Goal: Task Accomplishment & Management: Use online tool/utility

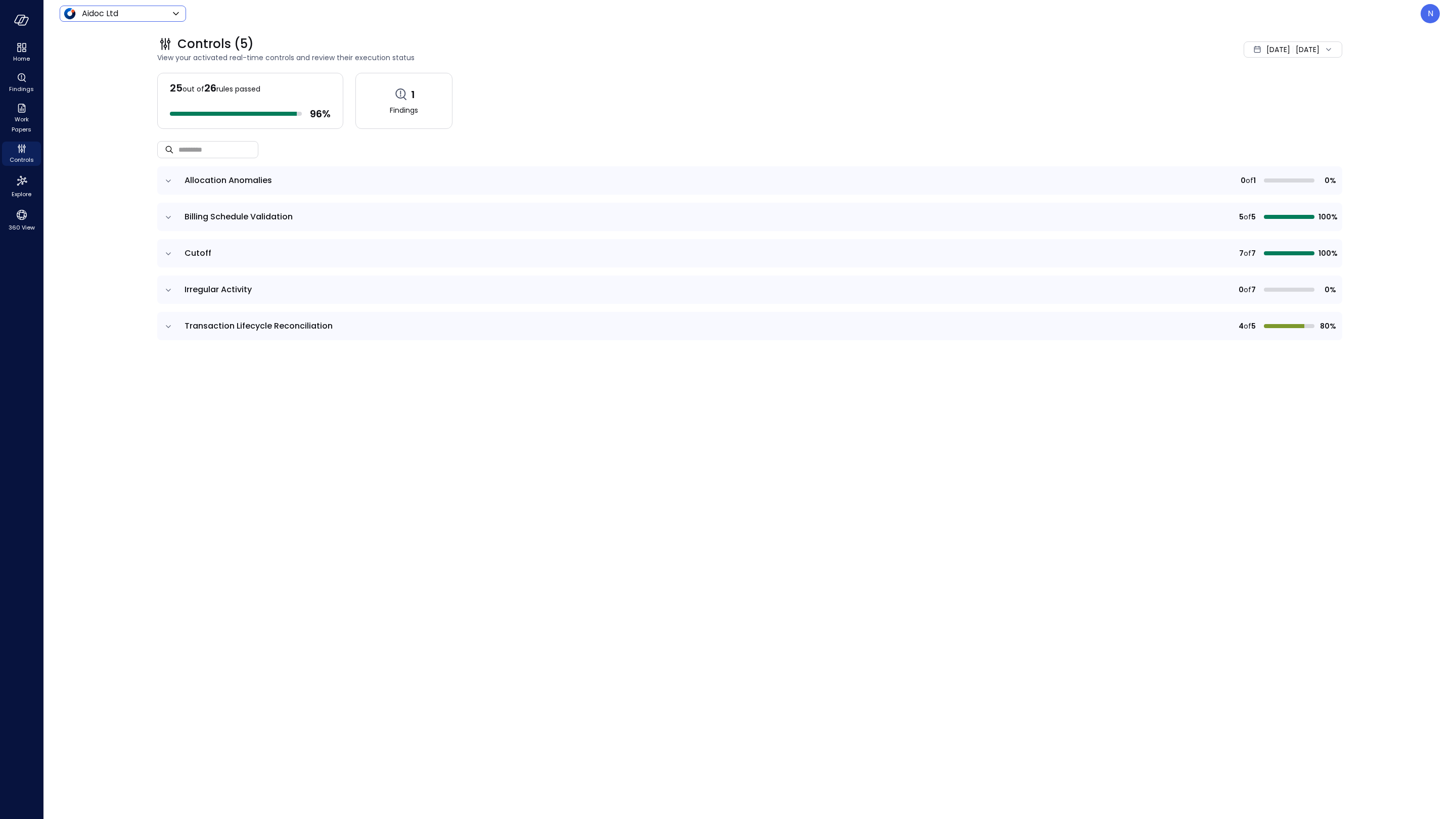
click at [113, 14] on body "Home Findings Work Papers Controls Explore 360 View Aidoc Ltd ****** ​ N Contro…" at bounding box center [728, 409] width 1456 height 819
click at [108, 88] on span "Wiz US" at bounding box center [122, 87] width 100 height 12
type input "******"
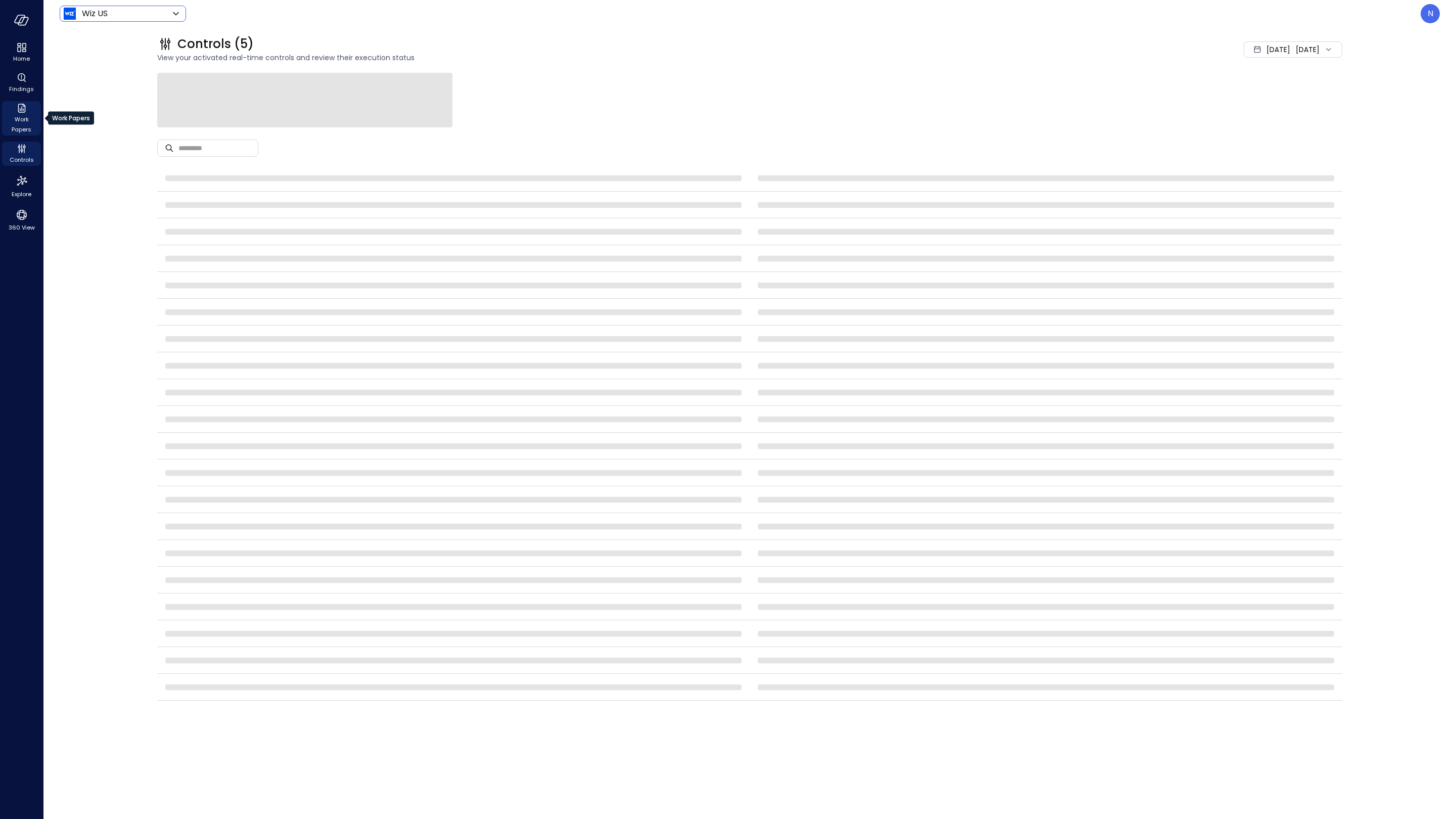
click at [25, 110] on icon "Work Papers" at bounding box center [22, 108] width 12 height 12
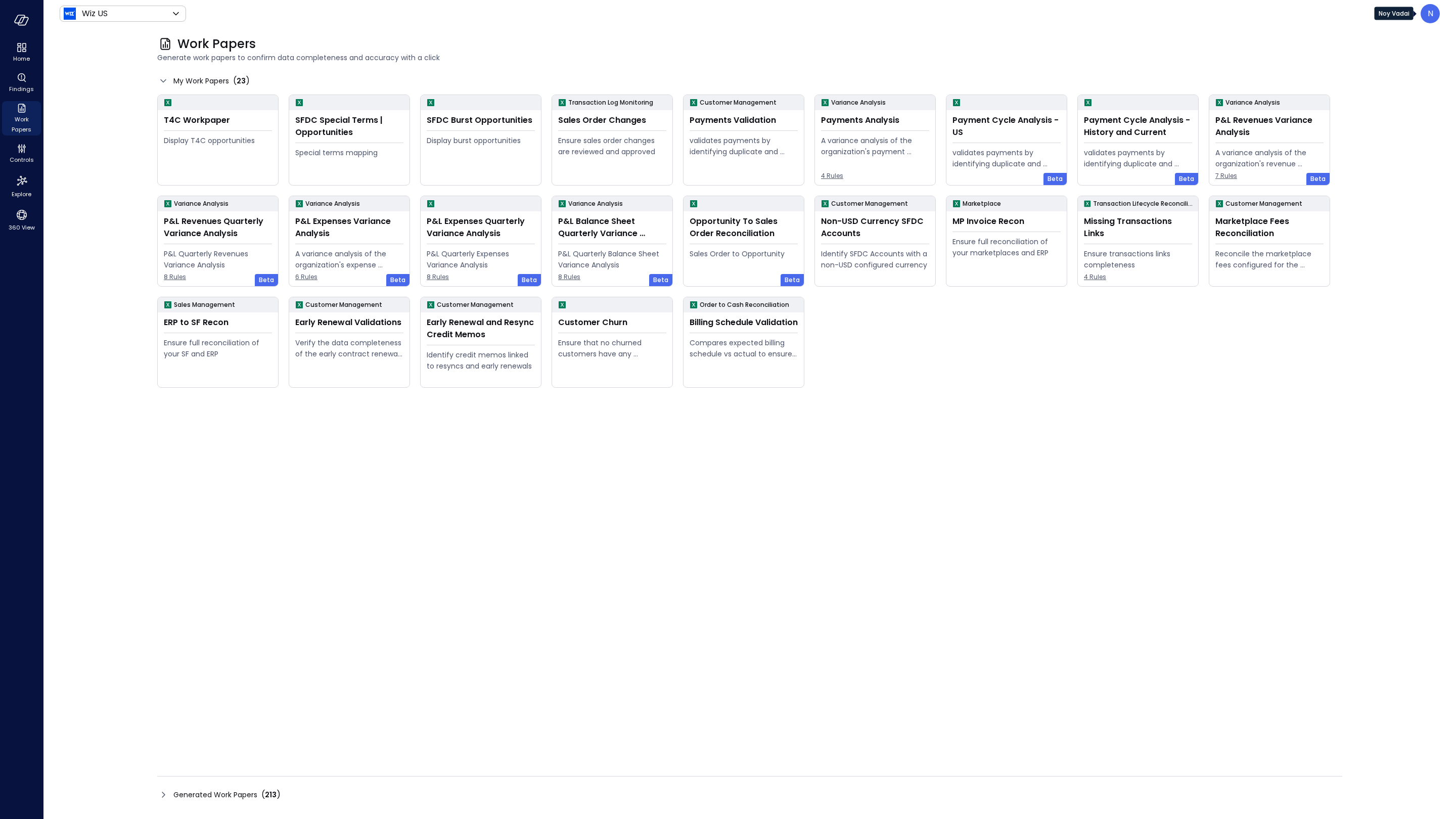
click at [1430, 18] on p "N" at bounding box center [1431, 14] width 6 height 12
click at [1426, 121] on li "Builder" at bounding box center [1392, 123] width 100 height 20
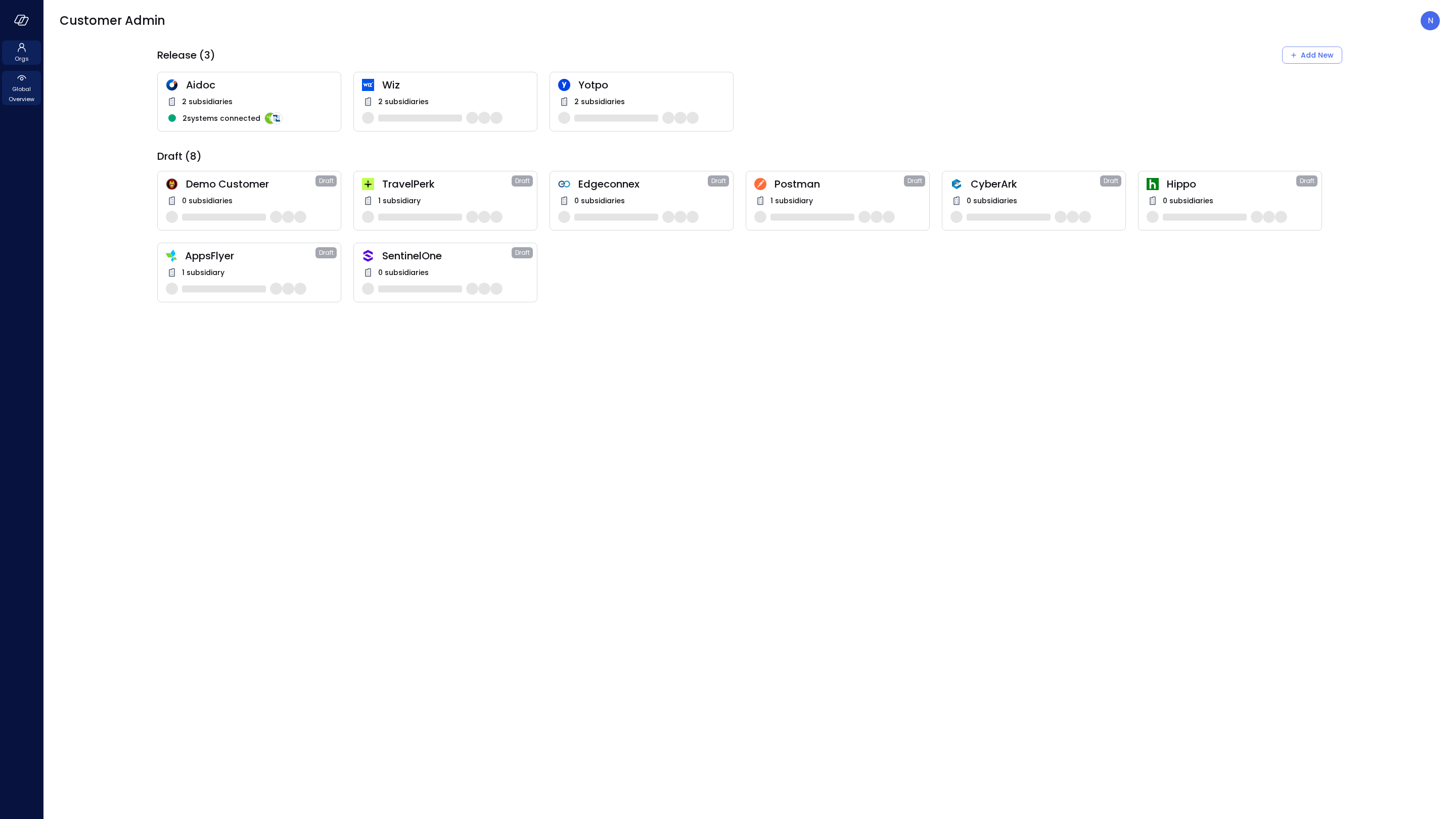
click at [23, 97] on span "Global Overview" at bounding box center [21, 94] width 30 height 20
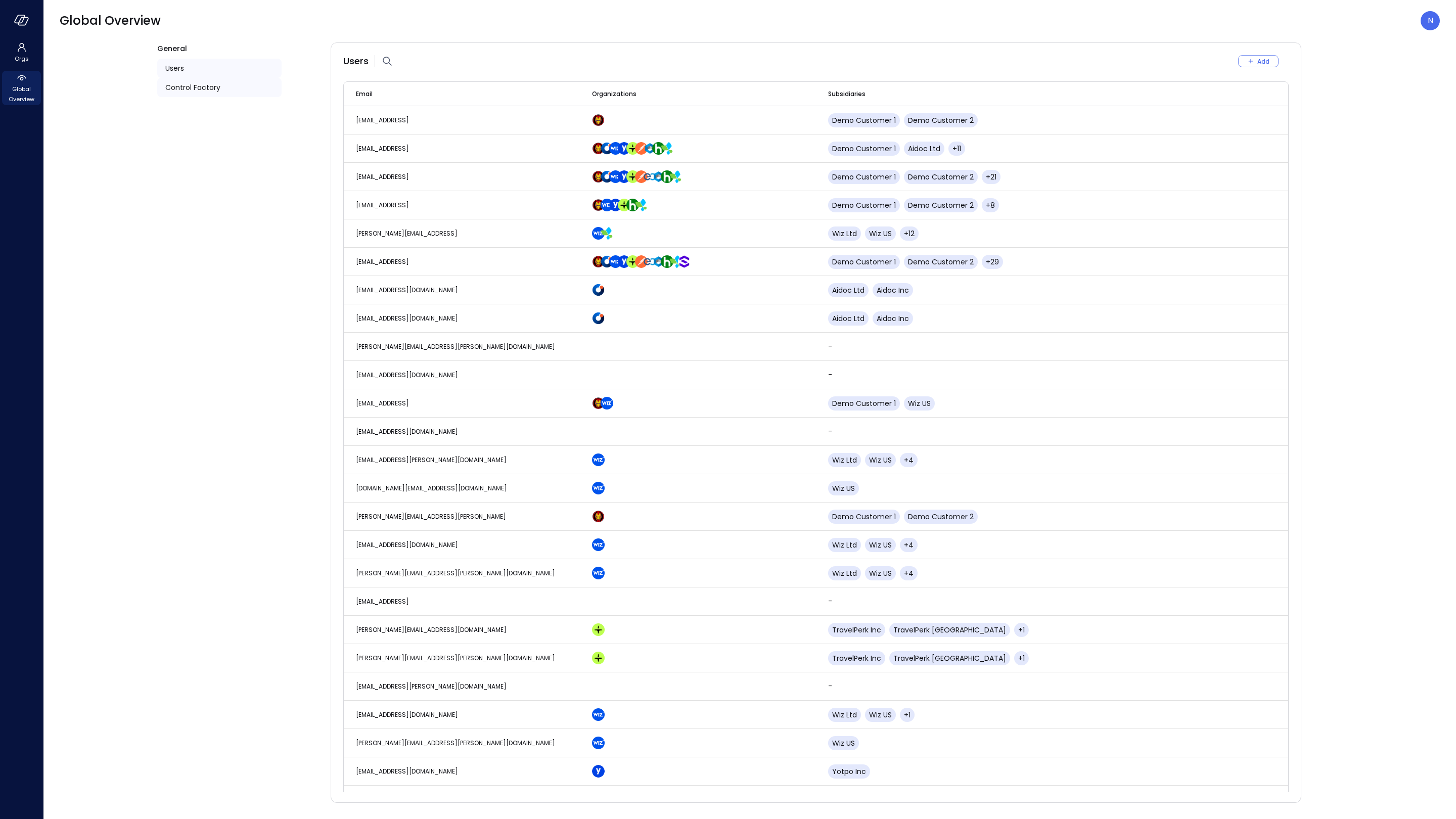
click at [243, 91] on div "Control Factory" at bounding box center [219, 87] width 125 height 19
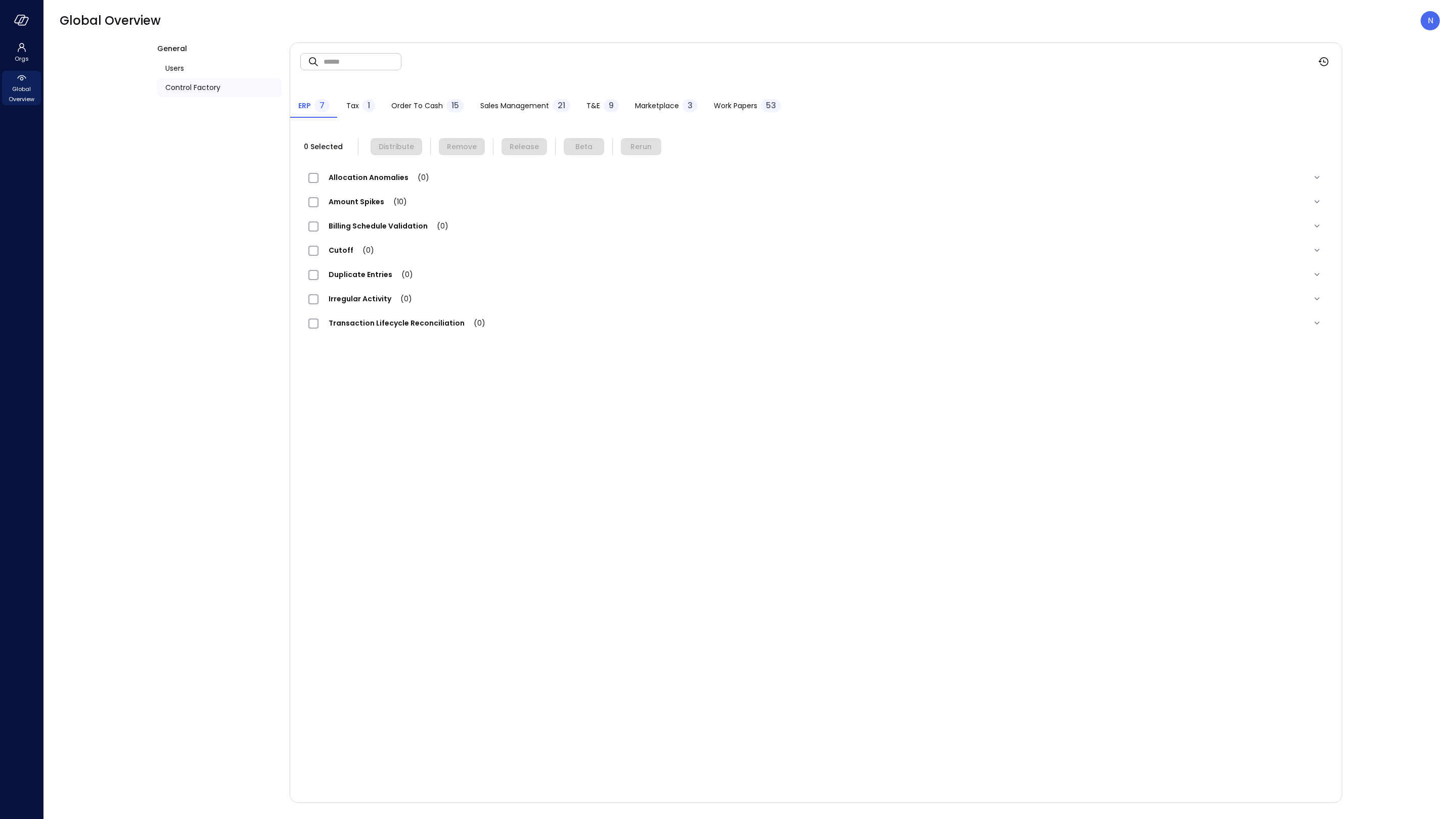
click at [755, 105] on span "Work Papers" at bounding box center [735, 105] width 43 height 11
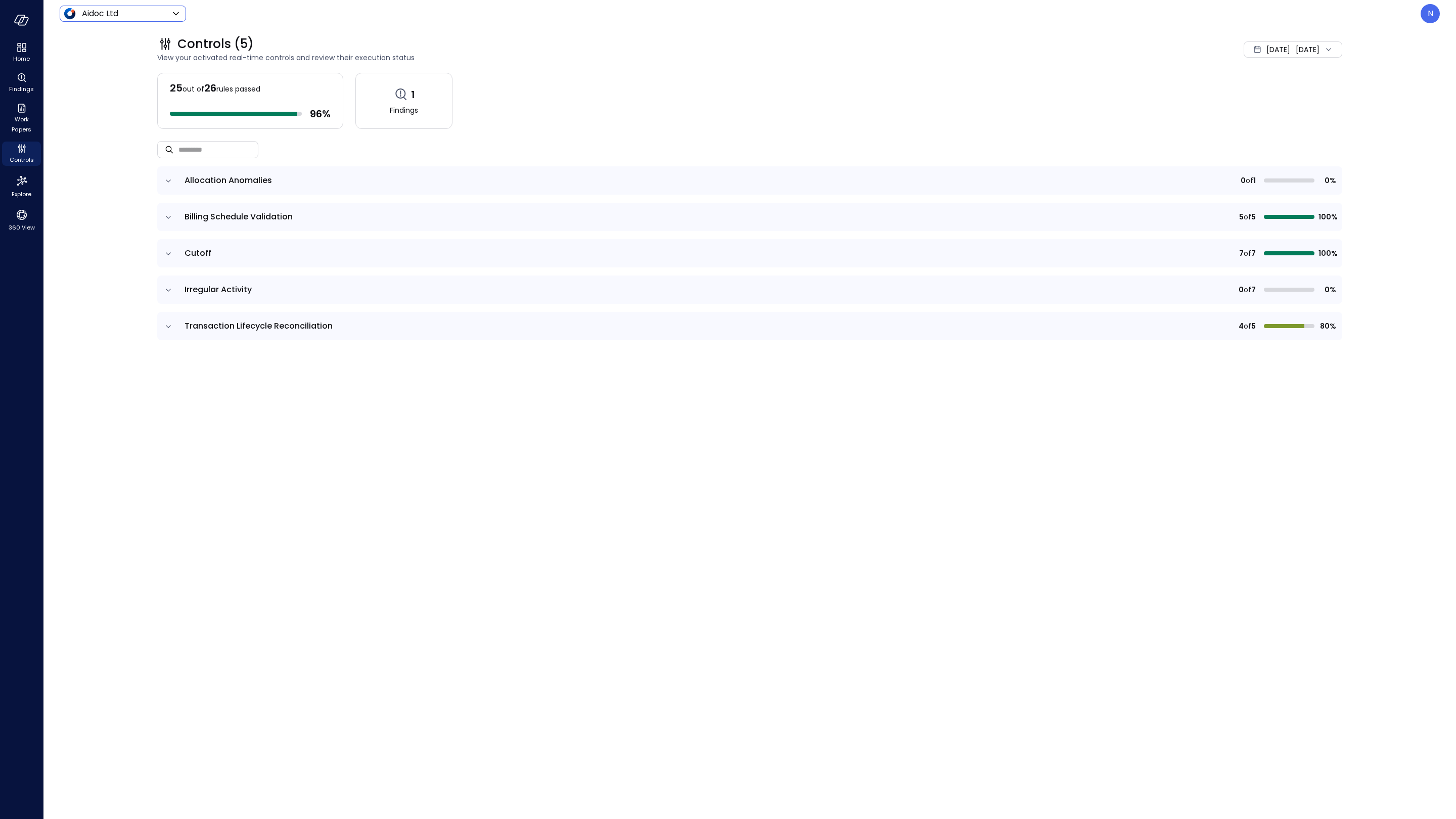
click at [125, 17] on body "Home Findings Work Papers Controls Explore 360 View Aidoc Ltd ****** ​ N Contro…" at bounding box center [728, 409] width 1456 height 819
click at [126, 86] on span "Wiz US" at bounding box center [122, 87] width 100 height 12
type input "******"
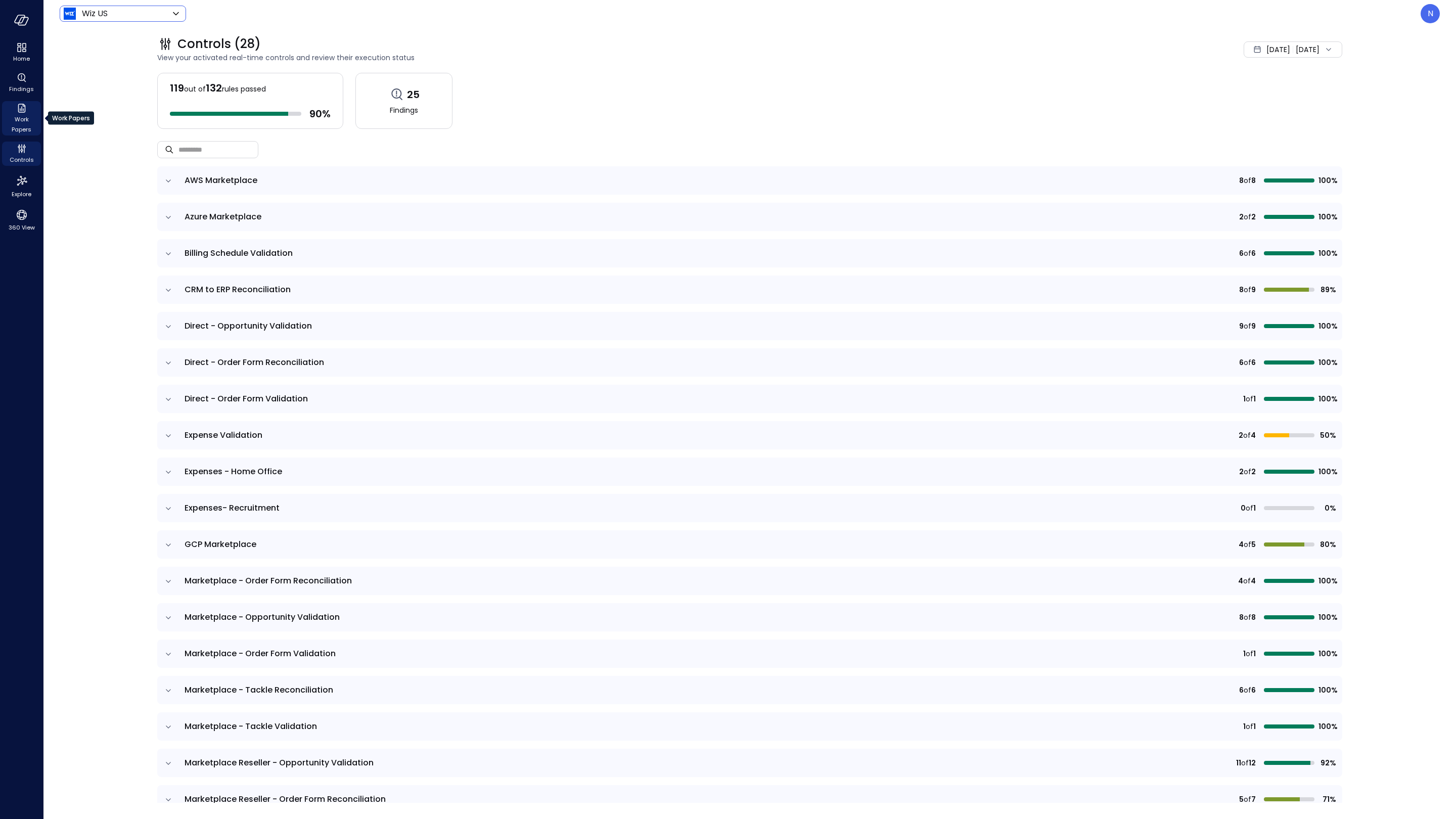
click at [24, 114] on span "Work Papers" at bounding box center [21, 125] width 30 height 20
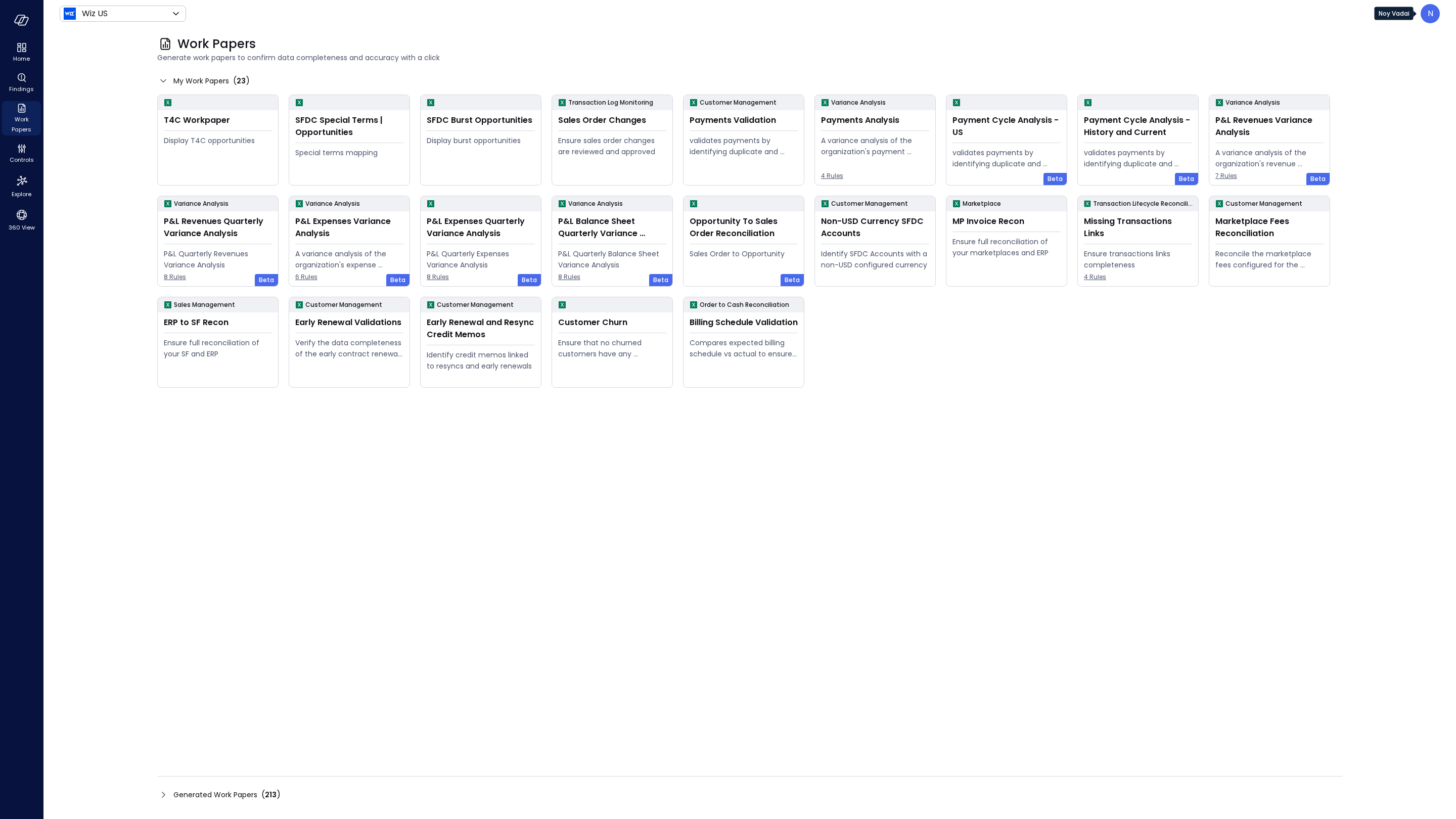
click at [1428, 13] on p "N" at bounding box center [1431, 14] width 6 height 12
click at [1402, 119] on li "Builder" at bounding box center [1392, 123] width 100 height 20
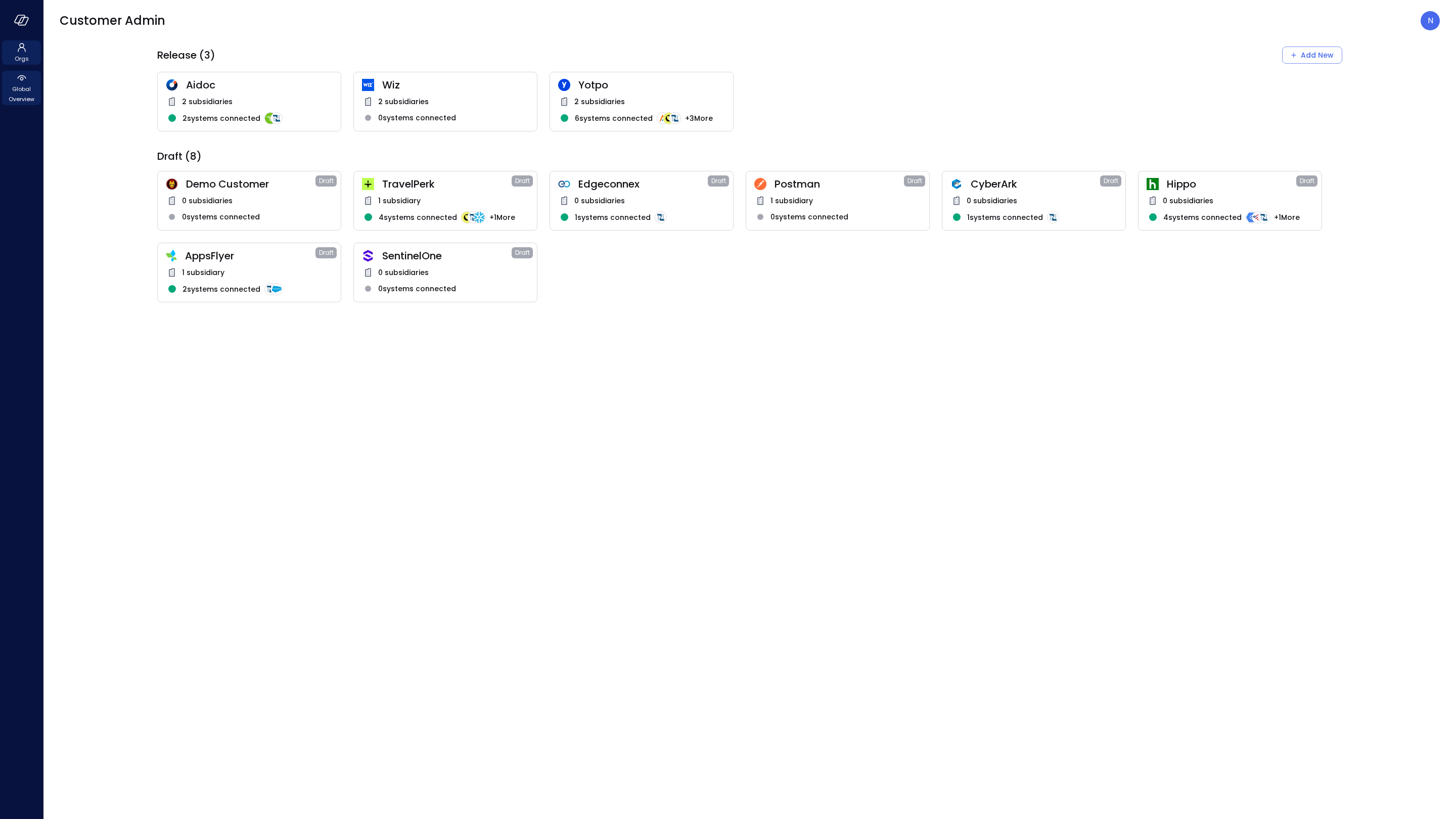
click at [21, 92] on span "Global Overview" at bounding box center [21, 94] width 30 height 20
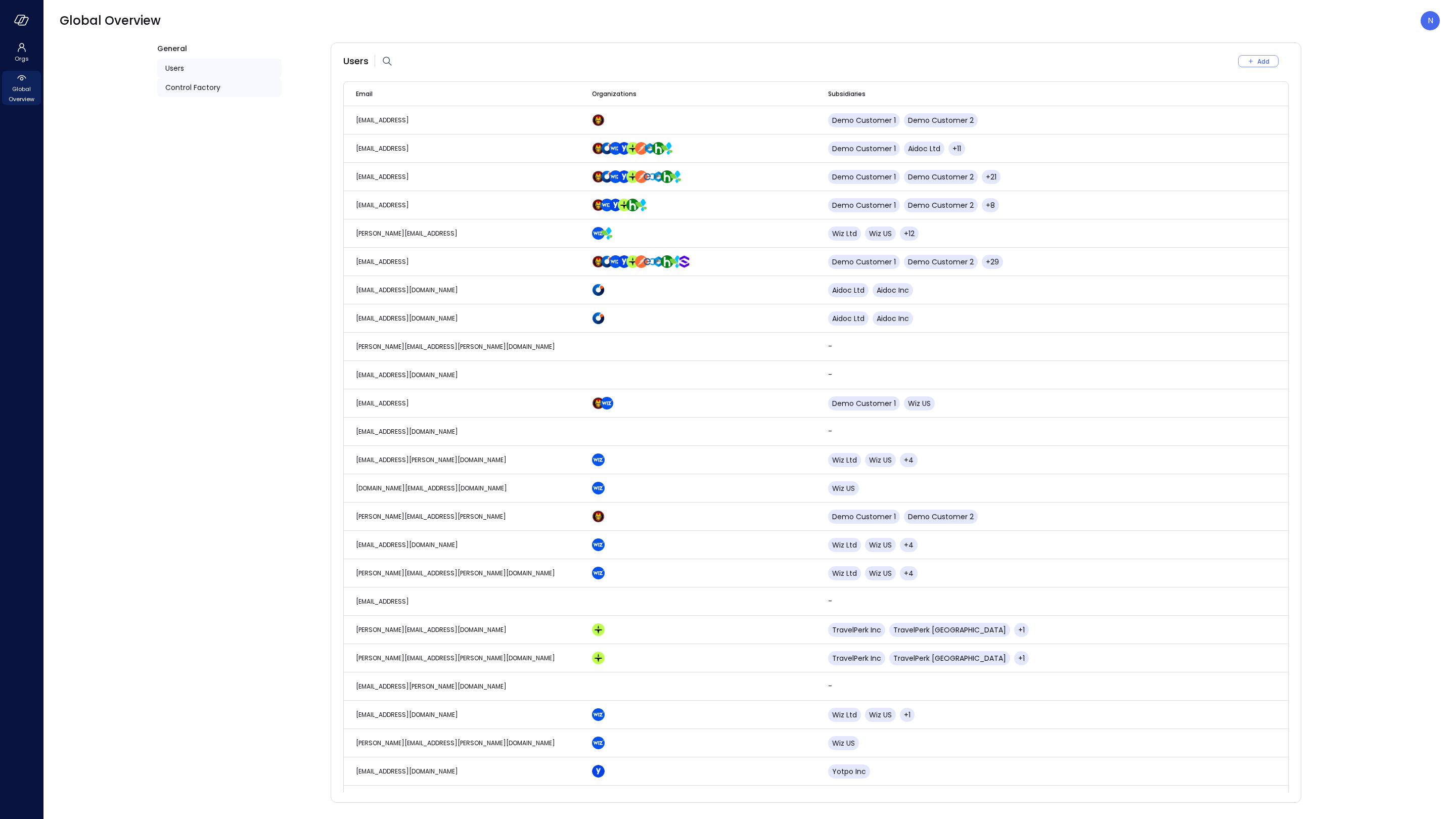
click at [257, 86] on div "Control Factory" at bounding box center [219, 87] width 125 height 19
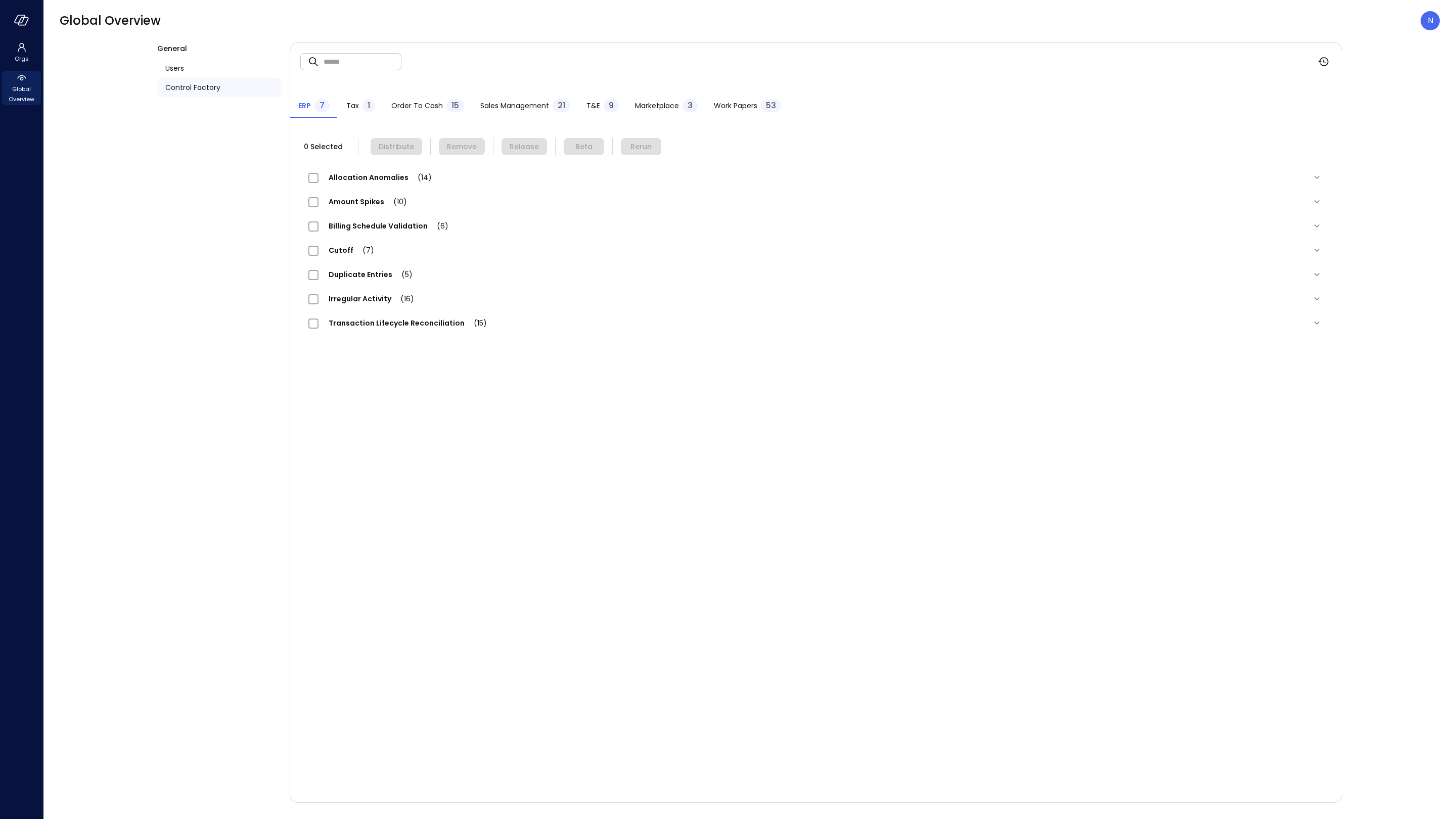
click at [743, 109] on span "Work Papers" at bounding box center [735, 105] width 43 height 11
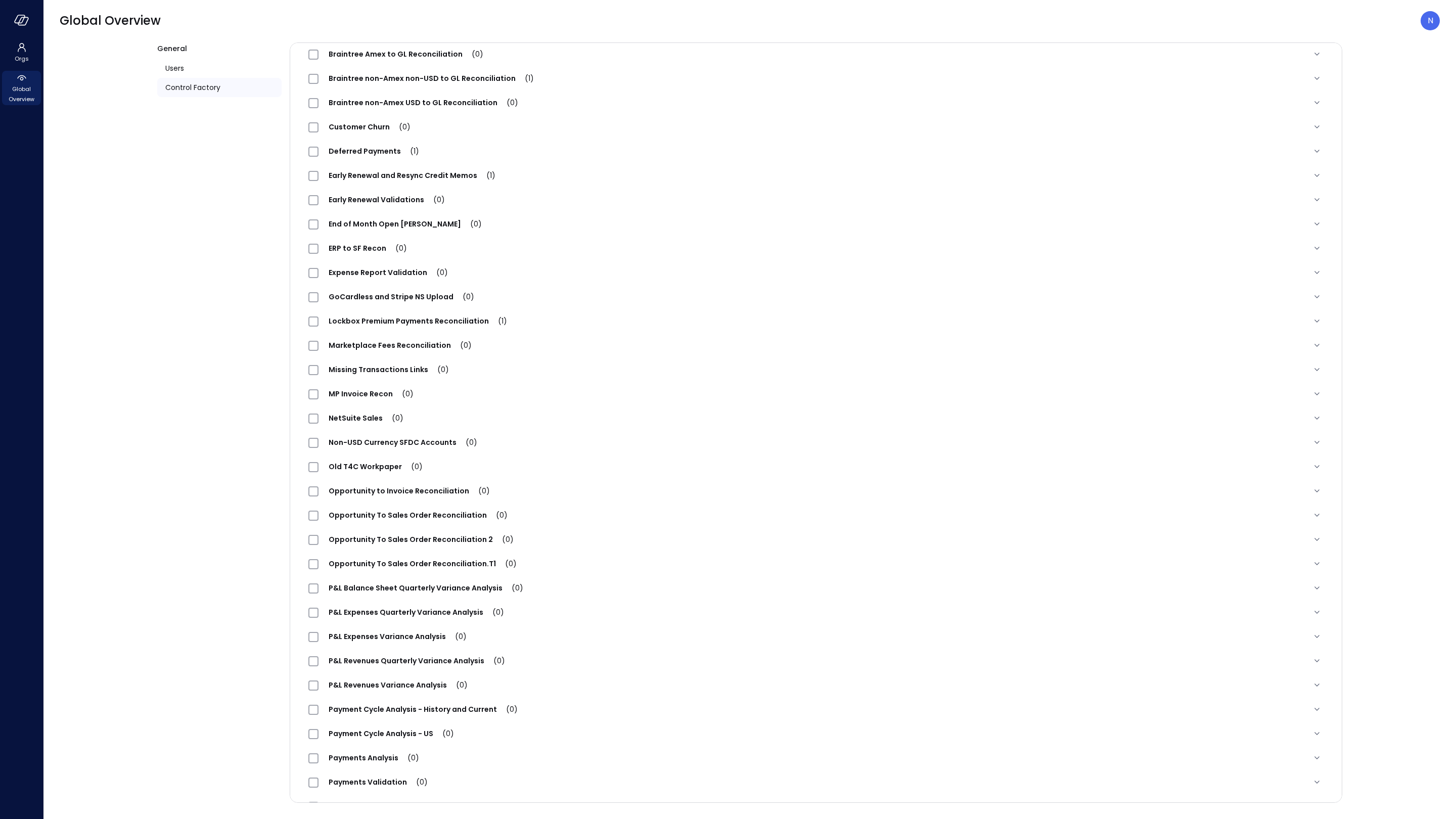
scroll to position [218, 0]
click at [394, 277] on span "Expense Report Validation (0)" at bounding box center [388, 275] width 140 height 10
click at [658, 255] on div "ERP to SF Recon (0)" at bounding box center [803, 251] width 990 height 12
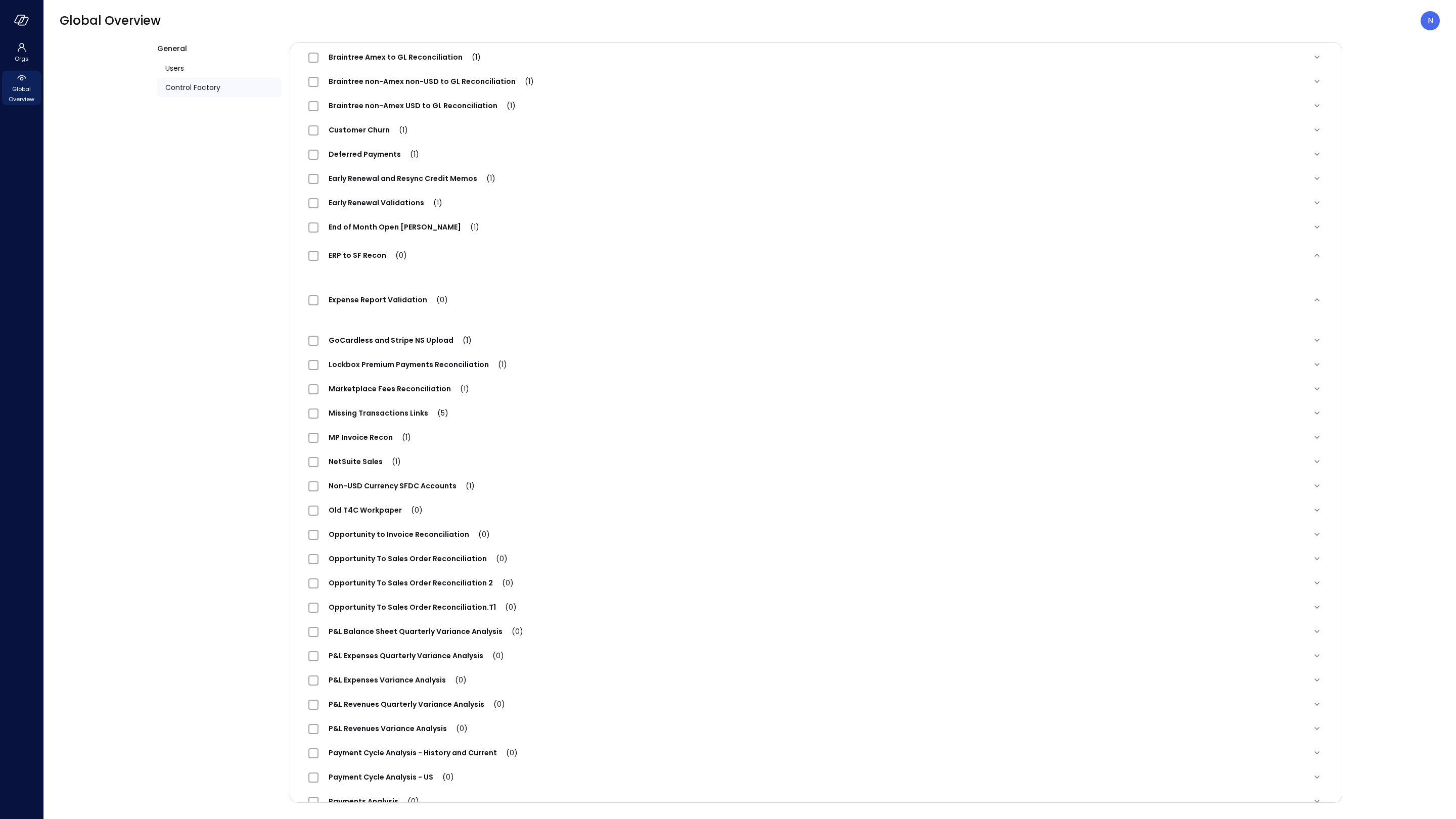
click at [567, 231] on div "End of Month Open Bill Amounts (1)" at bounding box center [803, 227] width 990 height 12
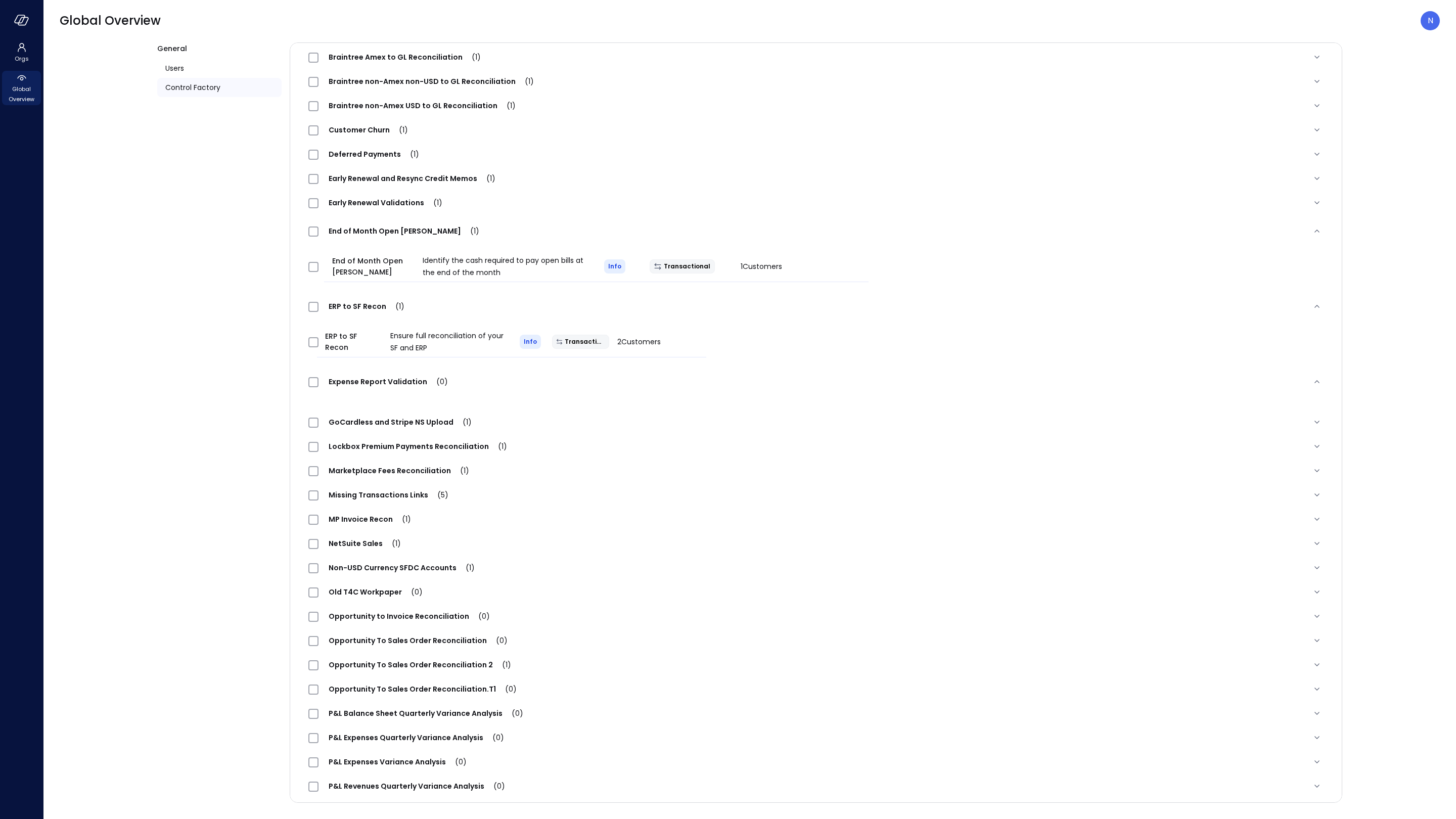
click at [362, 383] on span "Expense Report Validation (0)" at bounding box center [388, 382] width 140 height 10
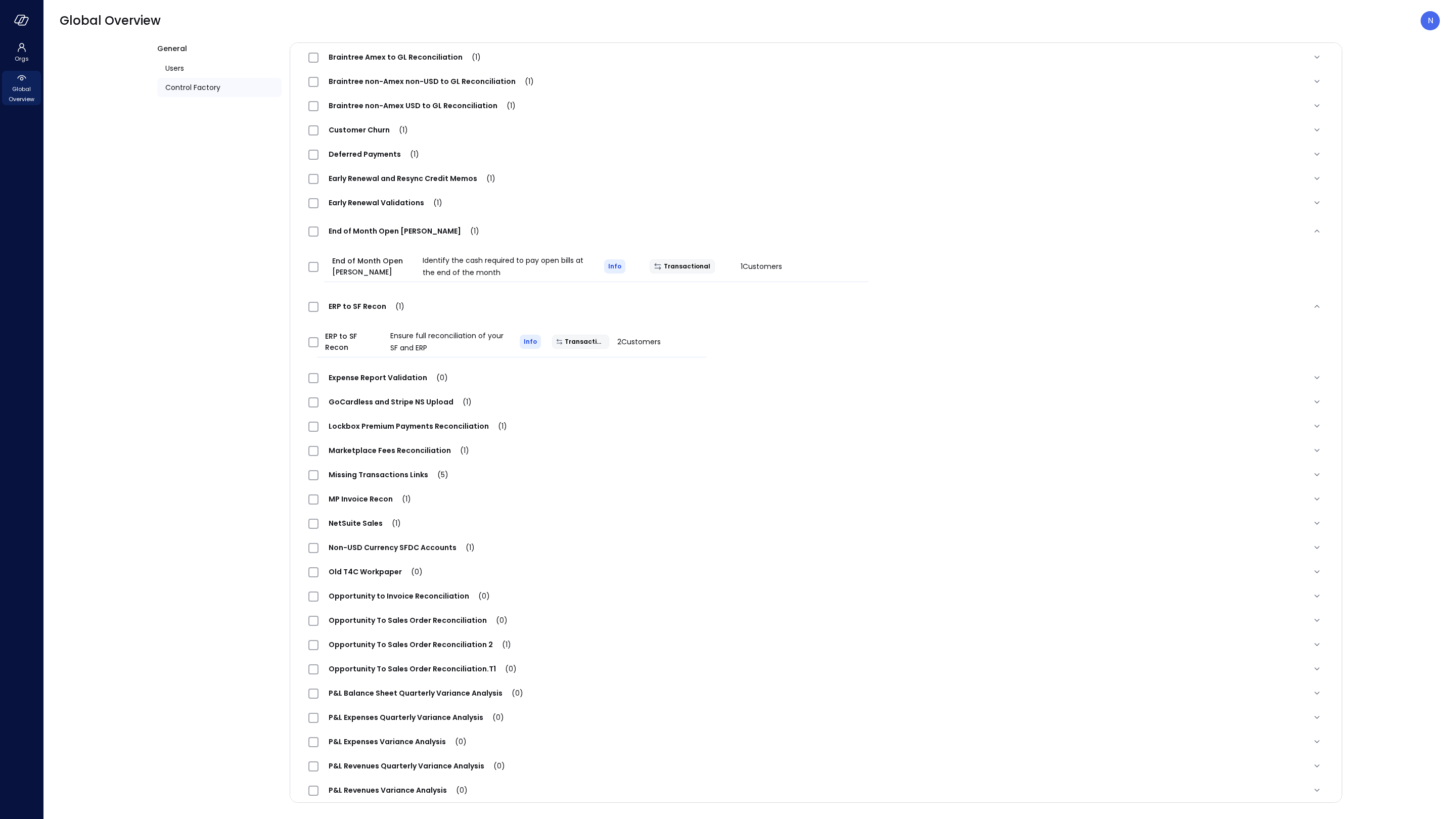
click at [380, 378] on span "Expense Report Validation (0)" at bounding box center [388, 378] width 140 height 10
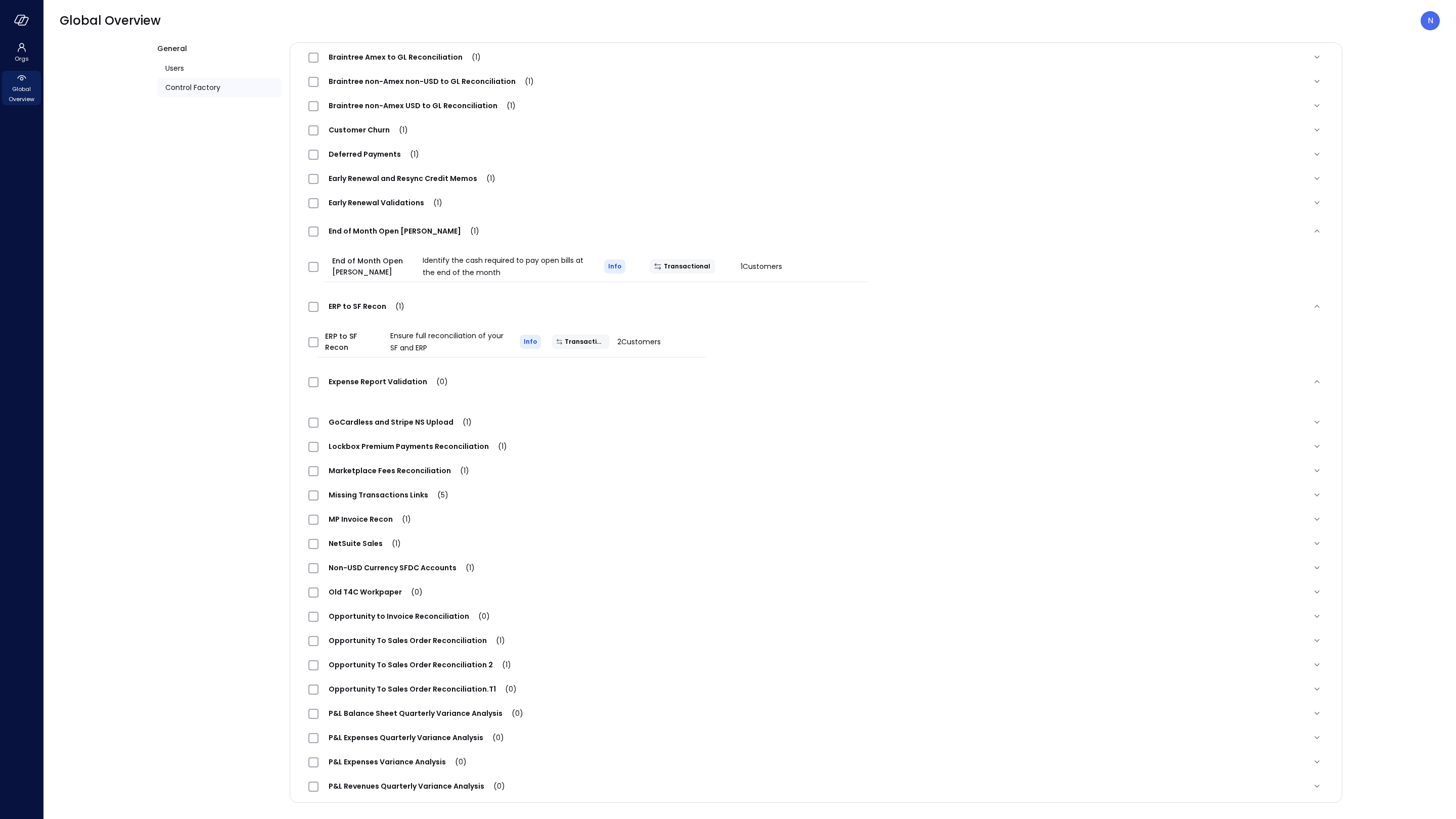
click at [653, 362] on div "ERP to SF Recon Ensure full reconciliation of your SF and ERP Info Transactiona…" at bounding box center [507, 342] width 414 height 47
click at [356, 379] on span "Expense Report Validation (0)" at bounding box center [388, 382] width 140 height 10
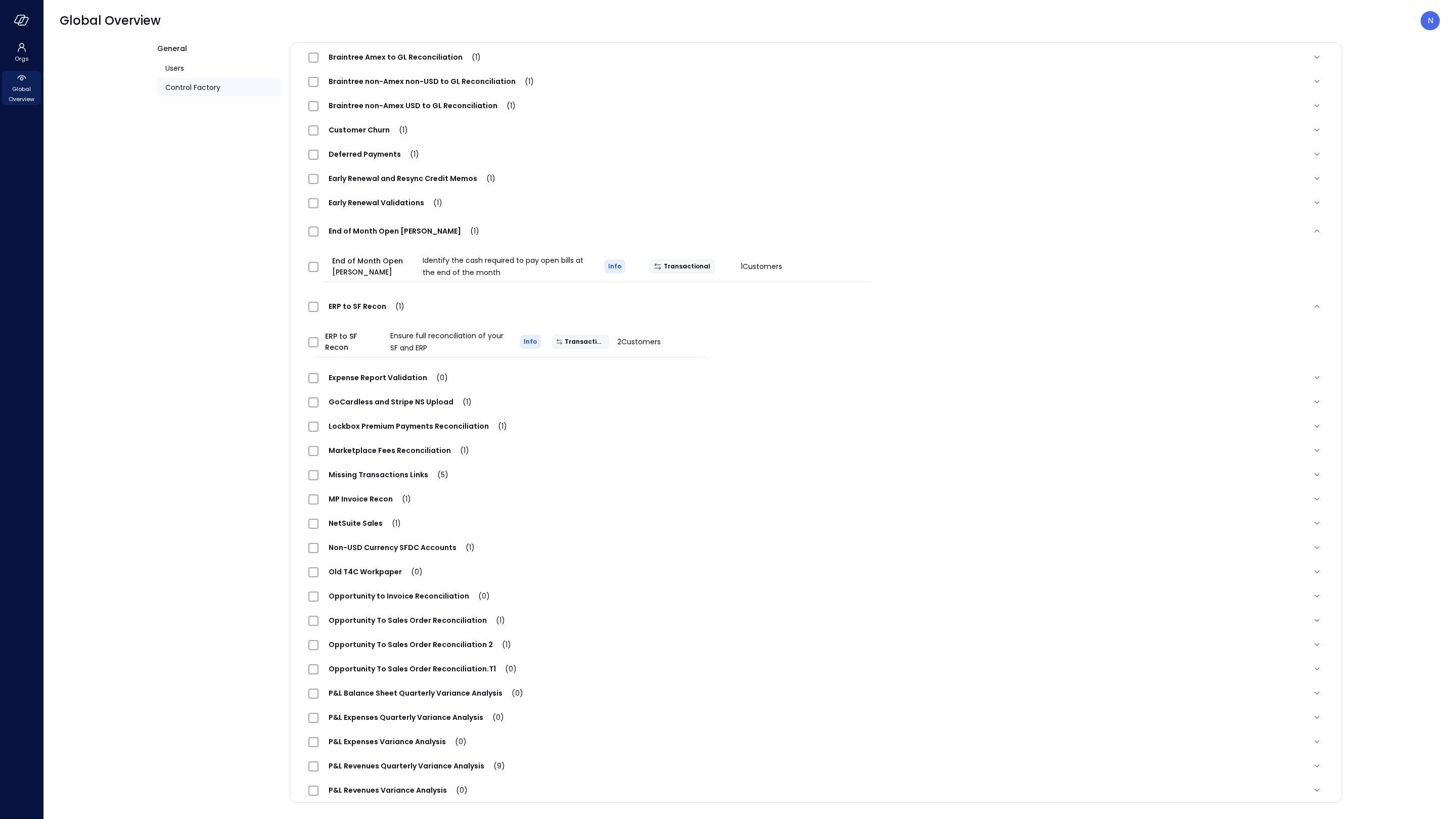
click at [322, 377] on span "Expense Report Validation (0)" at bounding box center [388, 378] width 140 height 10
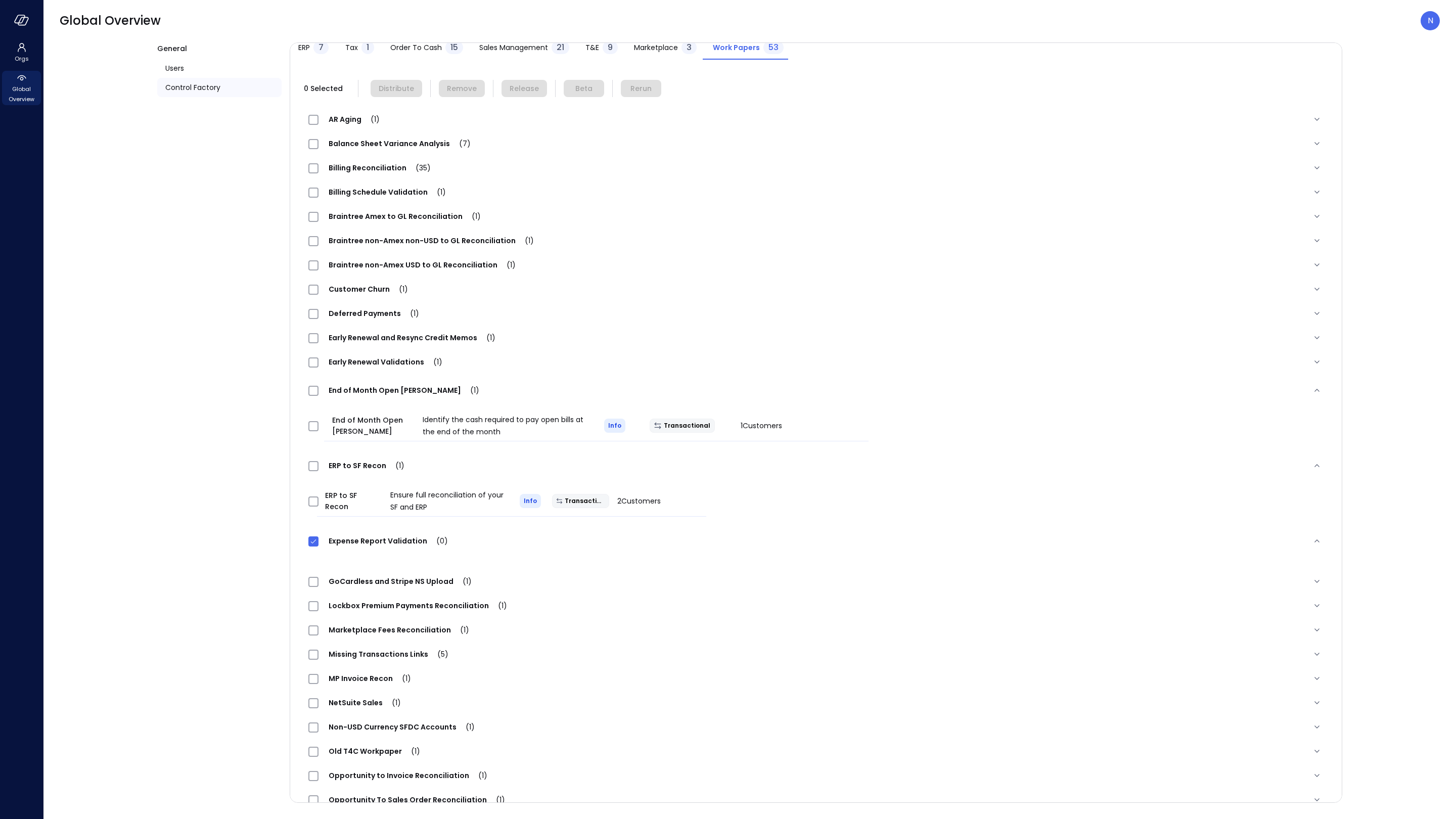
scroll to position [61, 0]
click at [463, 554] on div "Expense Report Validation (0)" at bounding box center [817, 538] width 1032 height 32
click at [379, 539] on span "Expense Report Validation (0)" at bounding box center [388, 538] width 140 height 10
click at [578, 546] on div "GoCardless and Stripe NS Upload (1)" at bounding box center [817, 558] width 1032 height 25
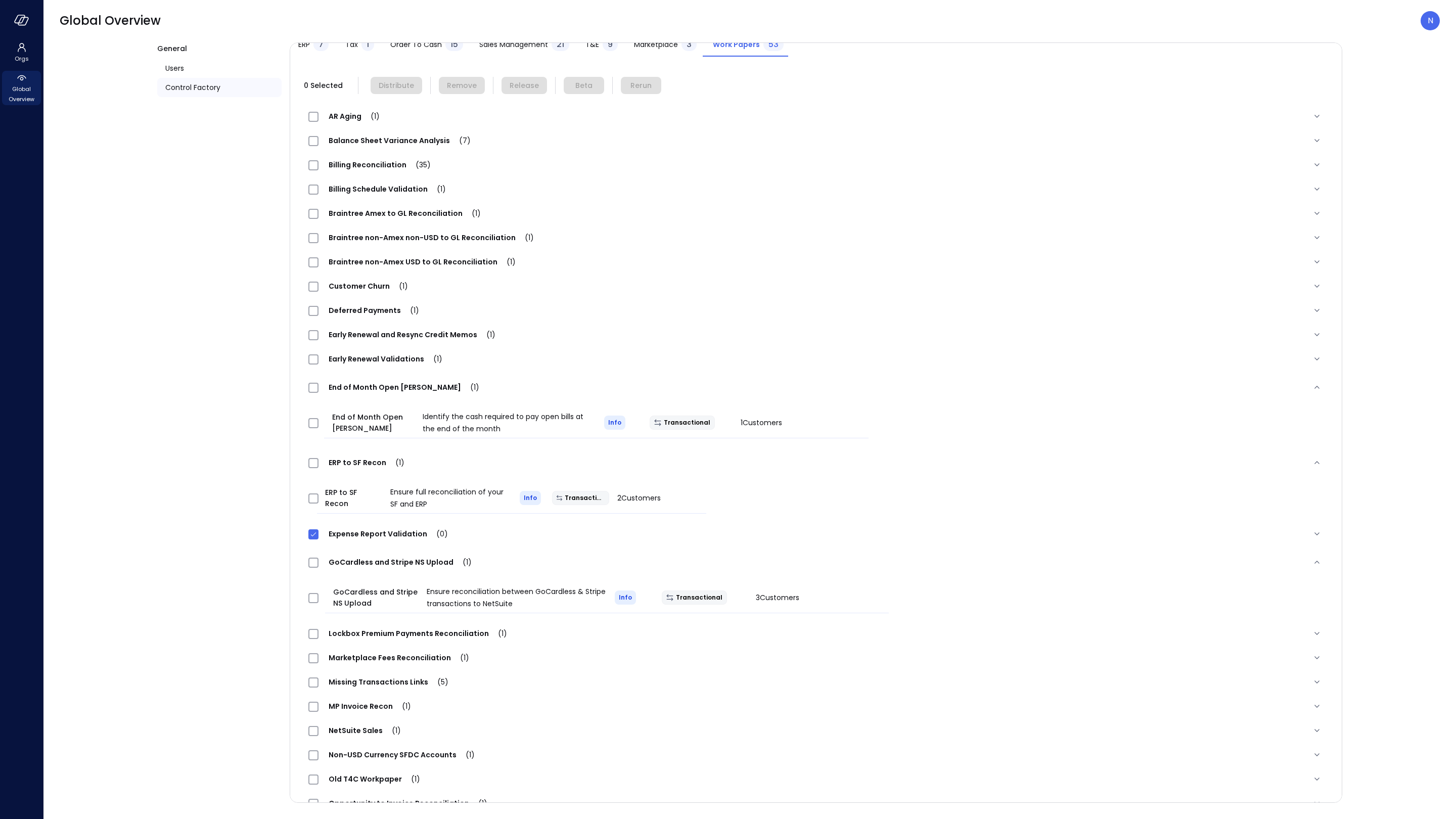
click at [346, 545] on div "Expense Report Validation (0)" at bounding box center [817, 534] width 1032 height 25
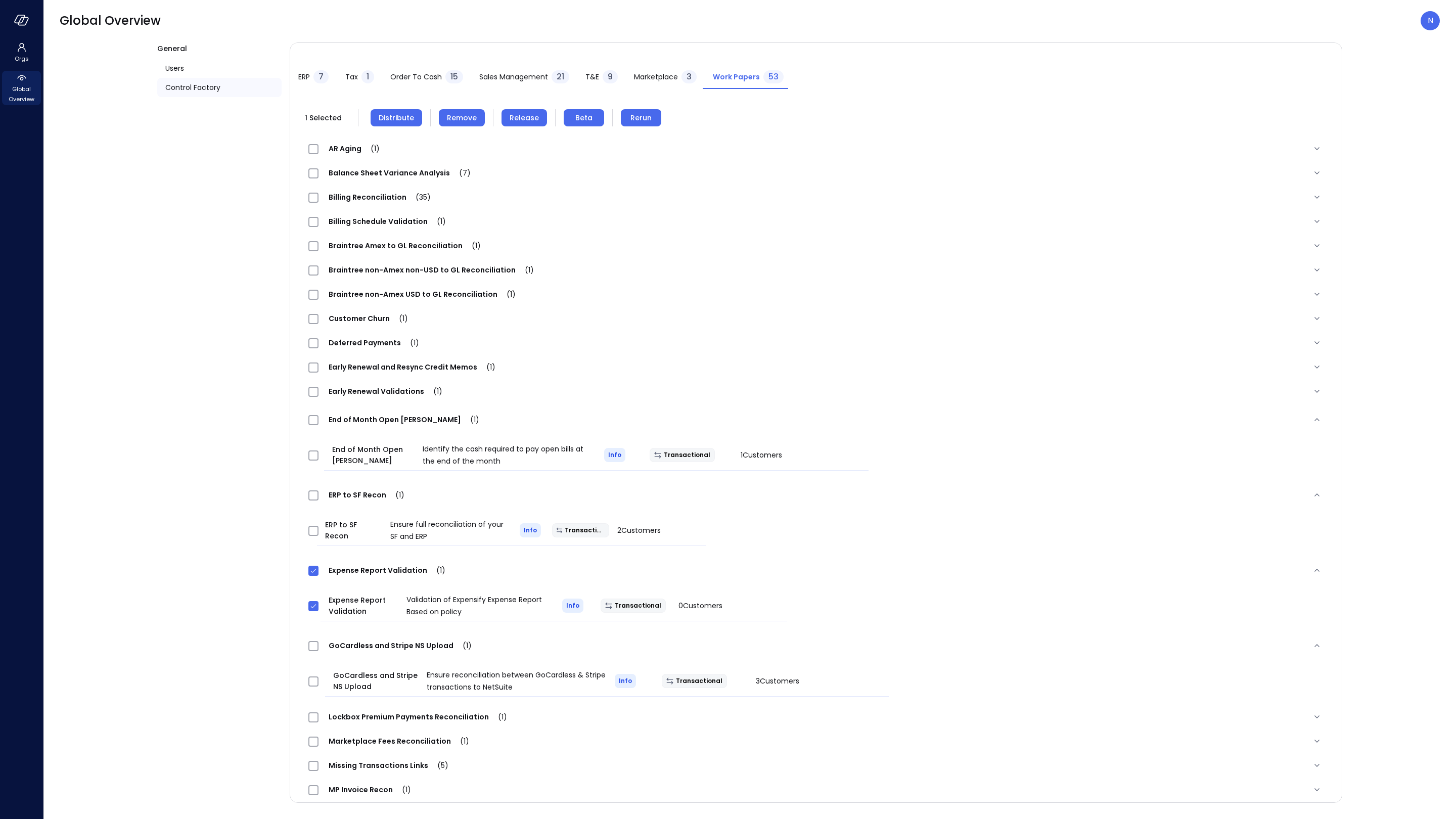
scroll to position [0, 0]
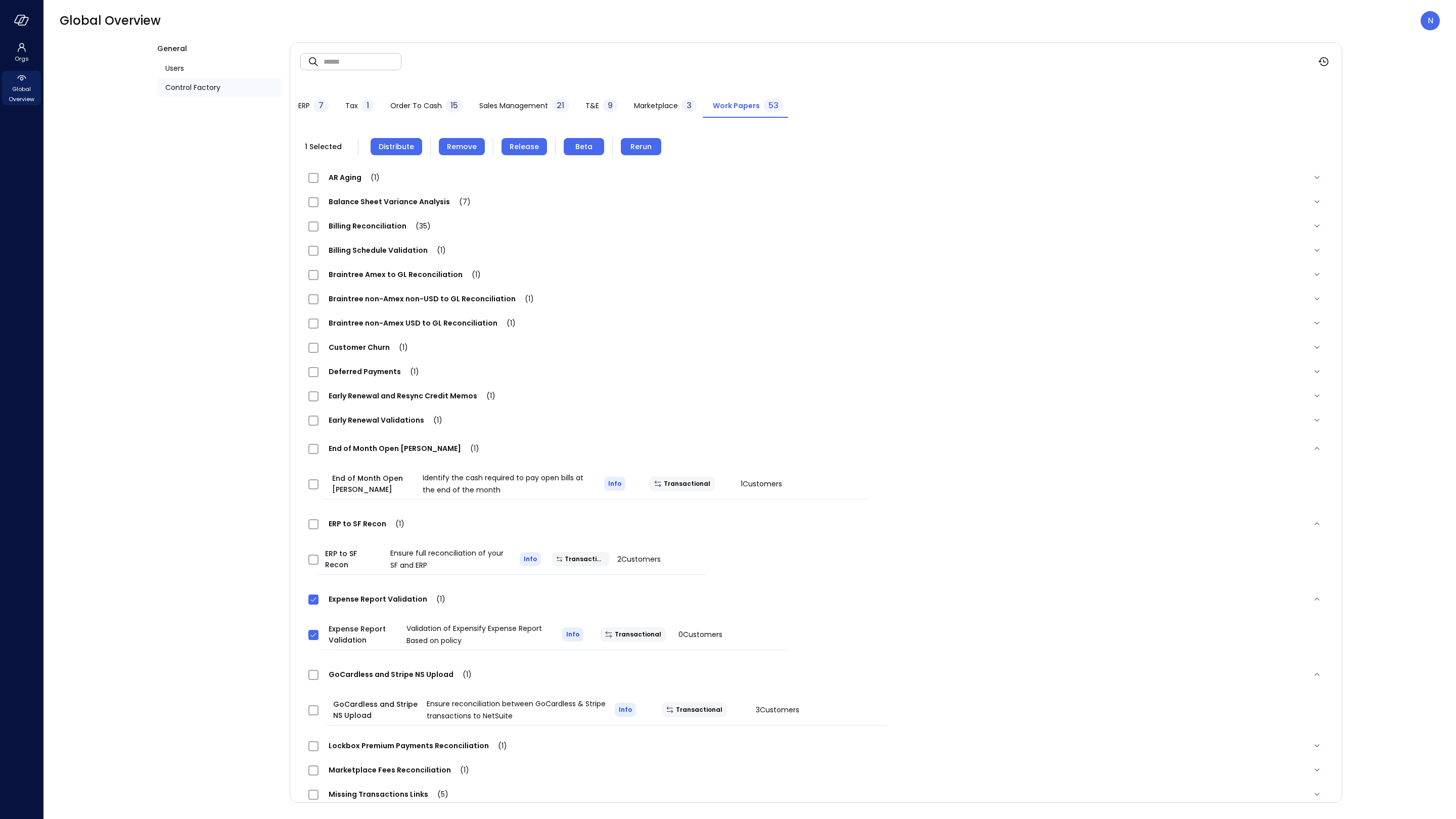
click at [413, 144] on button "Distribute" at bounding box center [396, 147] width 52 height 17
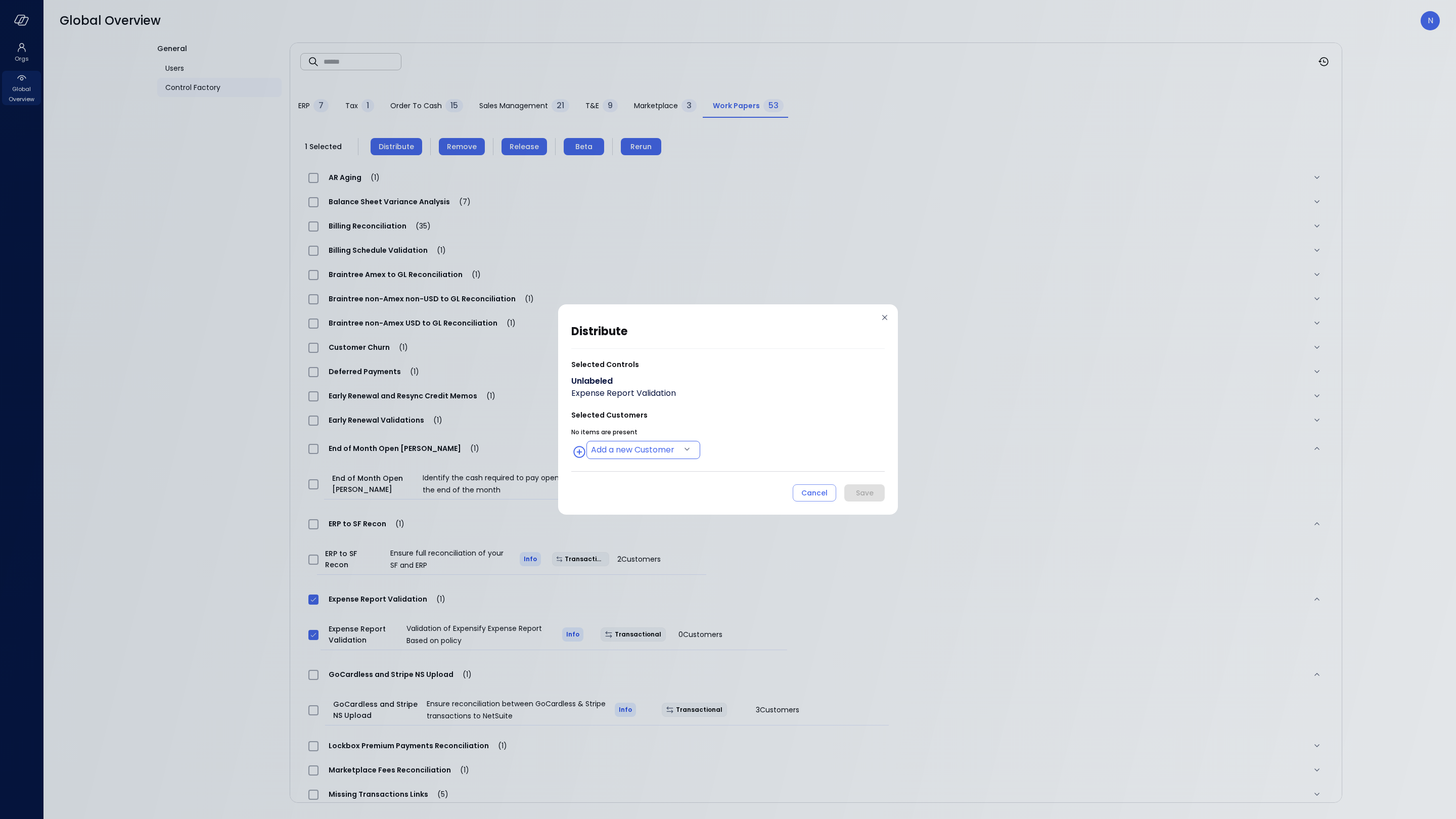
click at [618, 447] on body "Orgs Global Overview Global Overview N General Users Control Factory ​ ​ ERP 7 …" at bounding box center [728, 409] width 1456 height 819
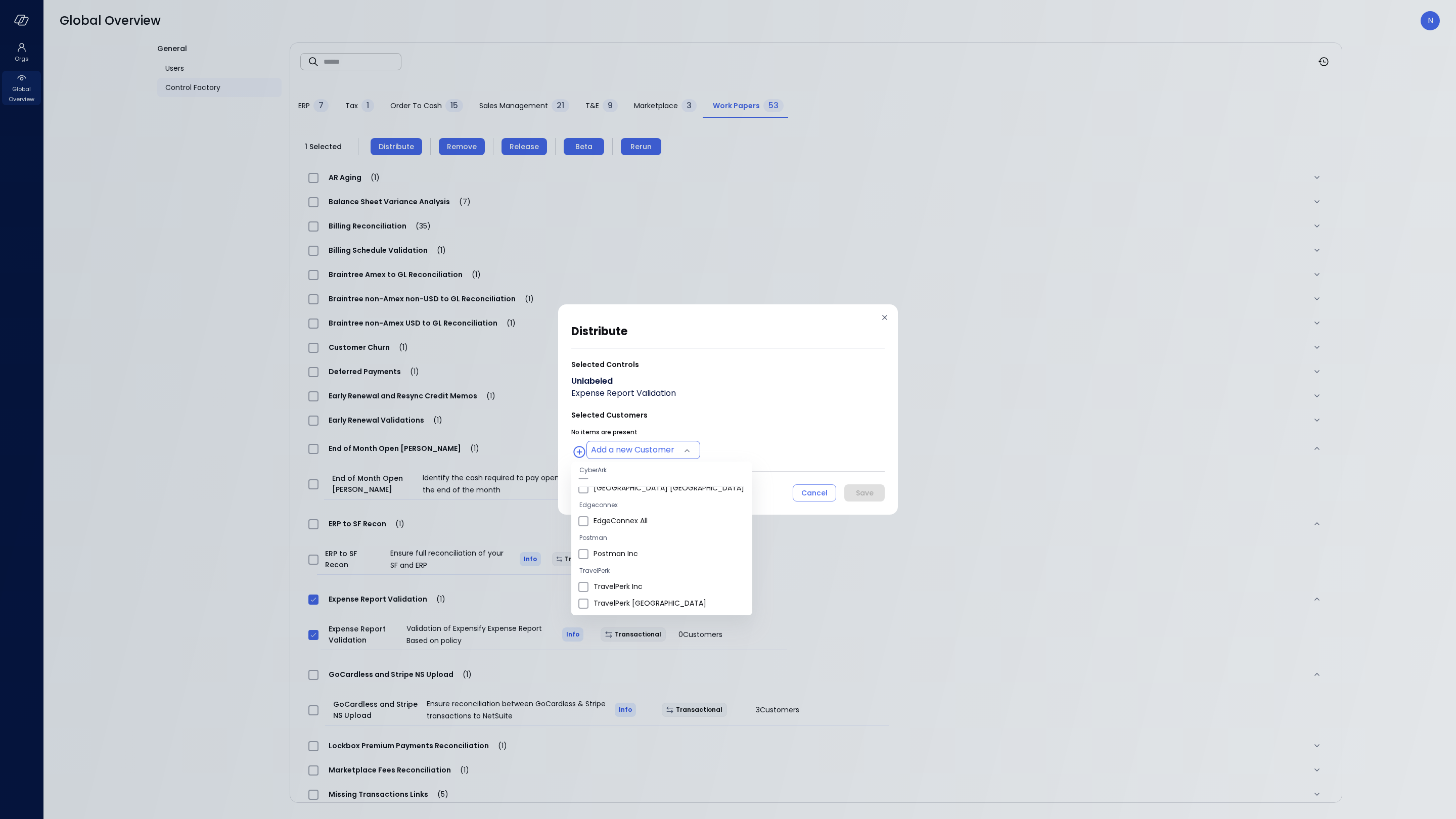
scroll to position [311, 0]
click at [617, 578] on li "Wiz US" at bounding box center [662, 584] width 181 height 17
type input "**********"
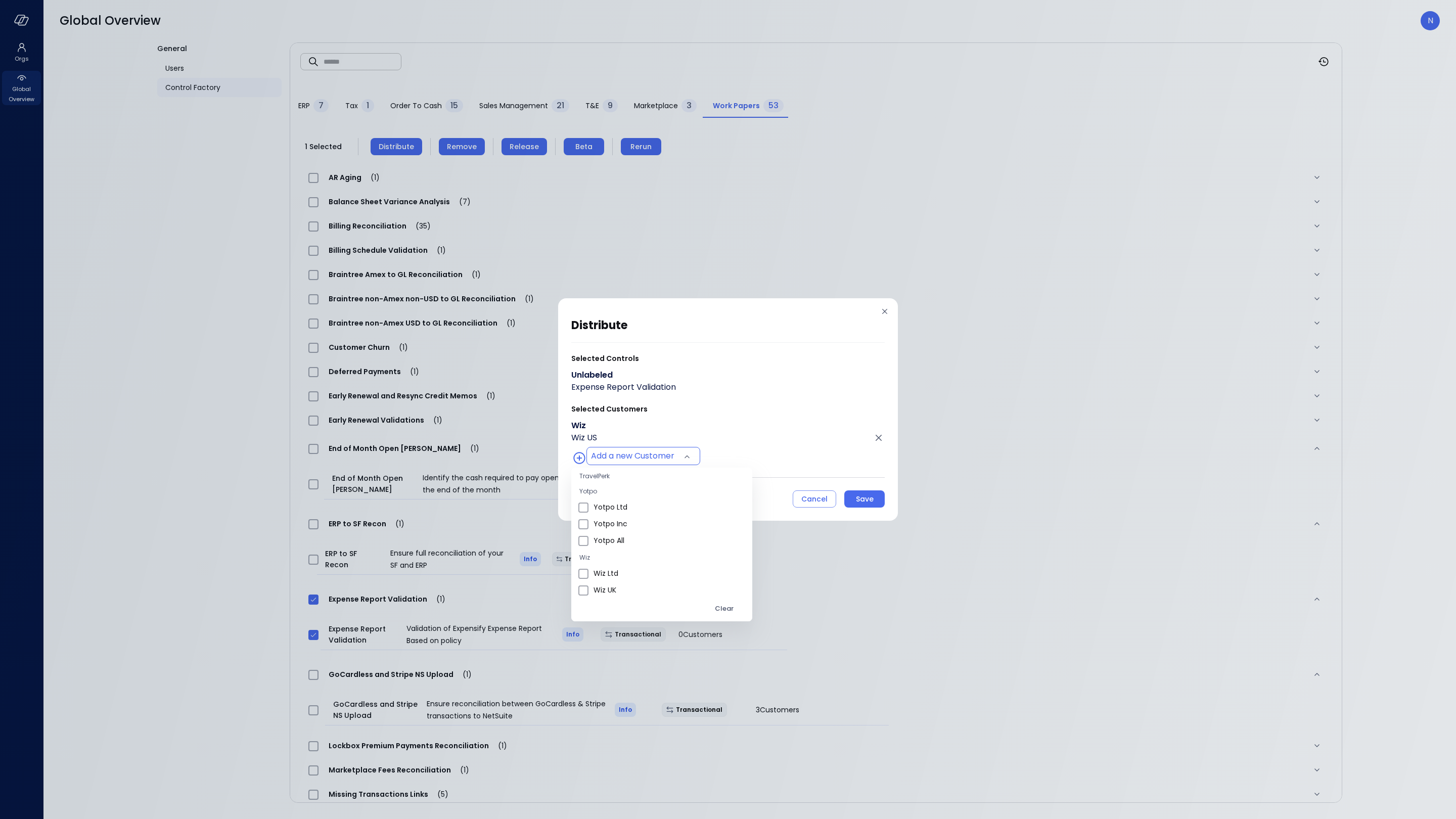
click at [858, 497] on div at bounding box center [728, 409] width 1456 height 819
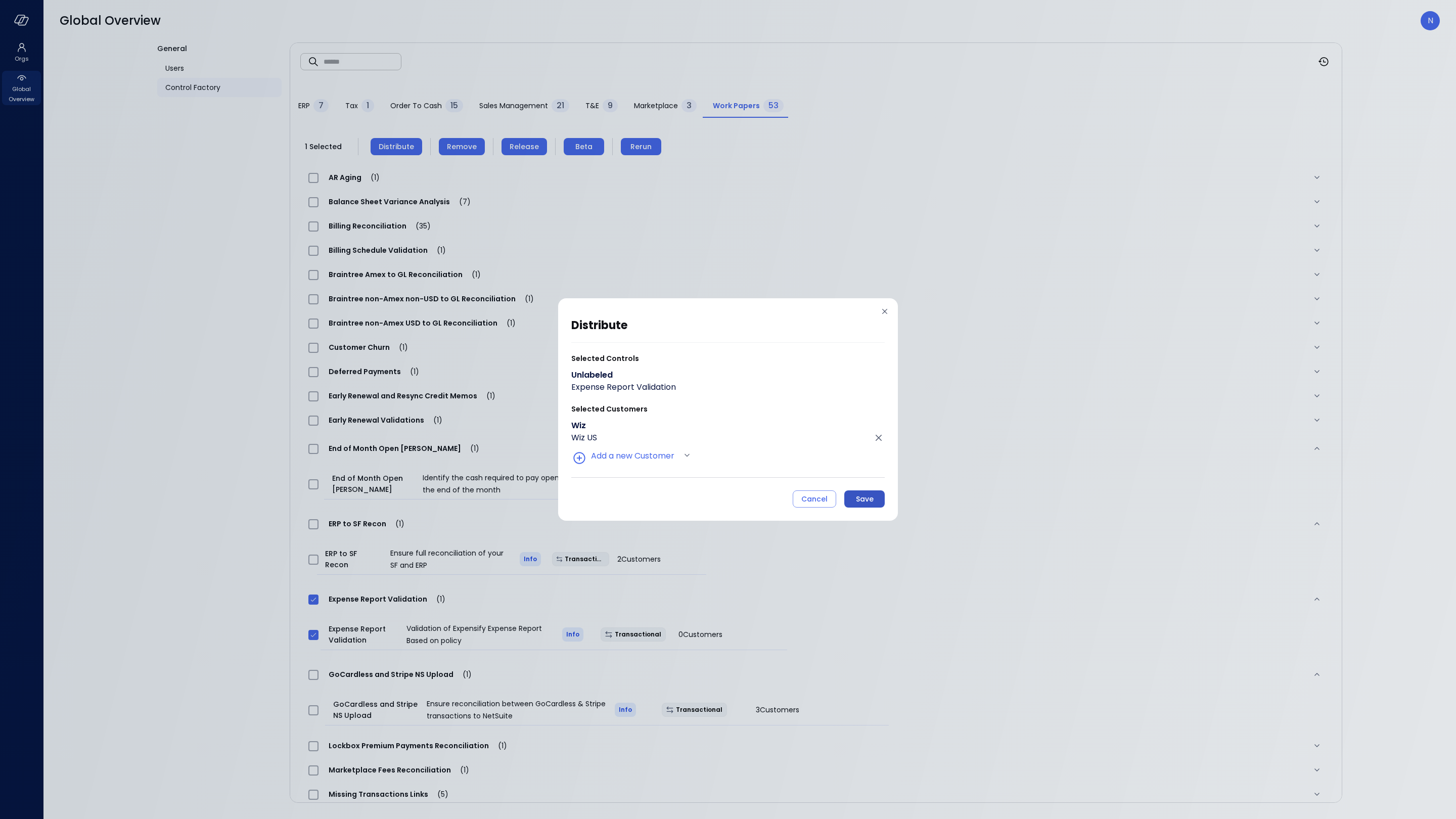
click at [858, 499] on div "Save" at bounding box center [865, 499] width 18 height 13
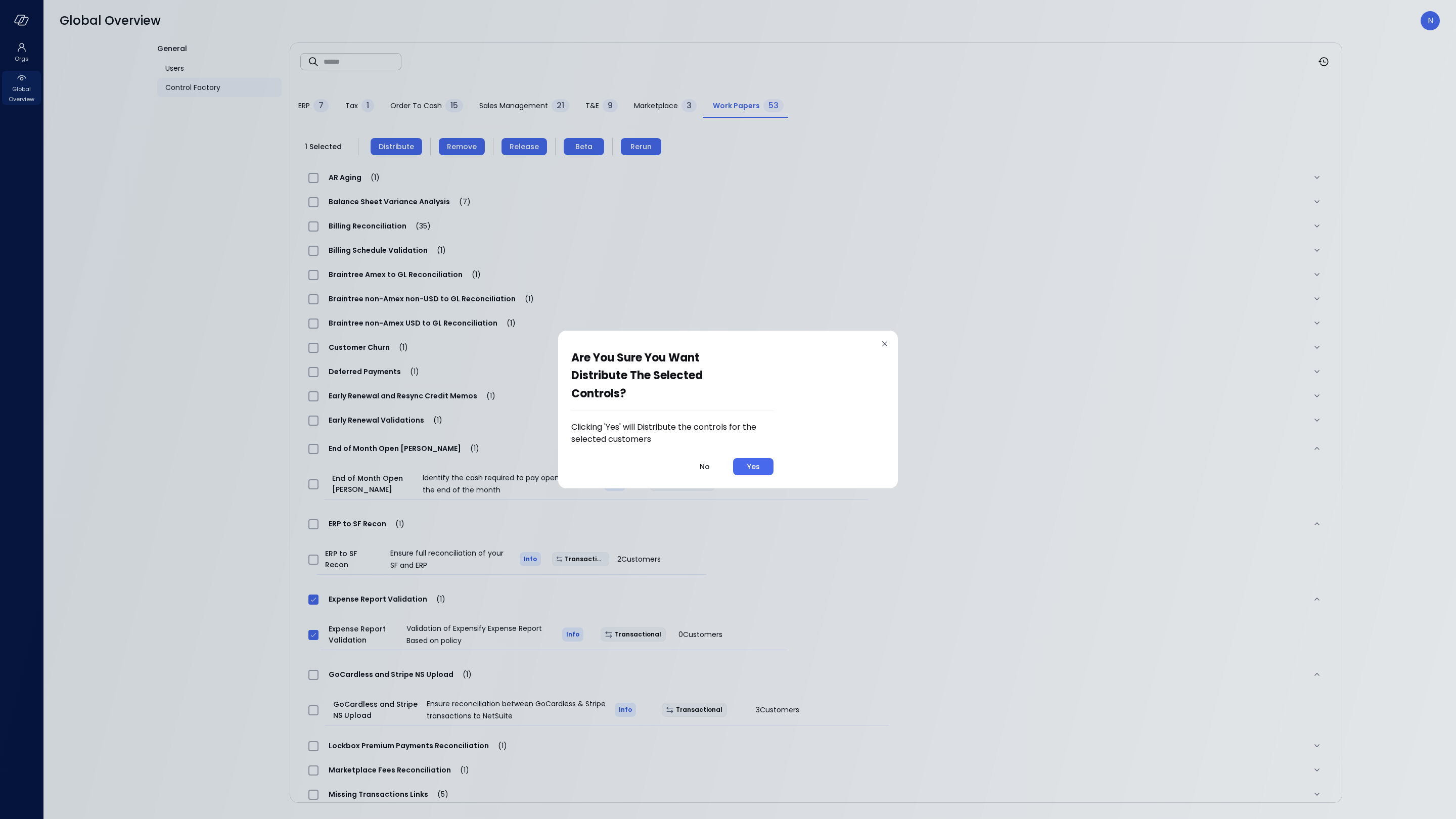
click at [761, 469] on button "Yes" at bounding box center [754, 467] width 41 height 17
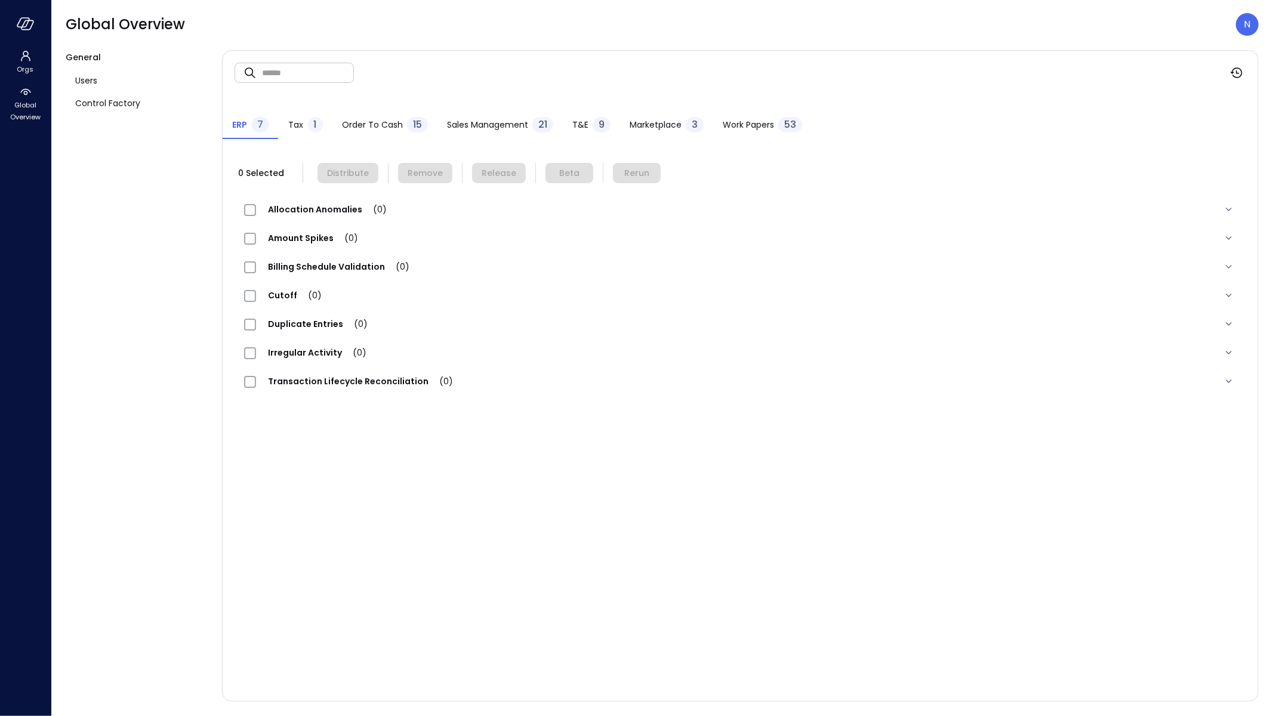
click at [575, 119] on span "T&E" at bounding box center [580, 124] width 16 height 13
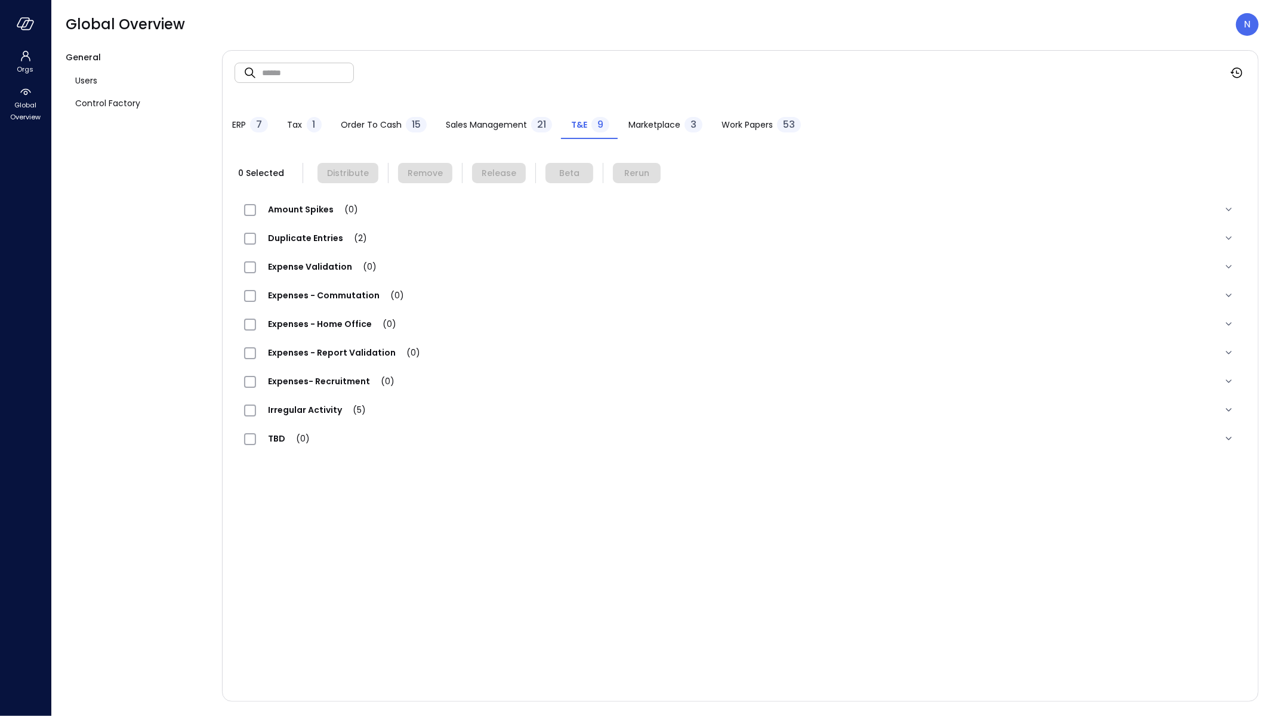
click at [751, 123] on span "Work Papers" at bounding box center [747, 124] width 51 height 13
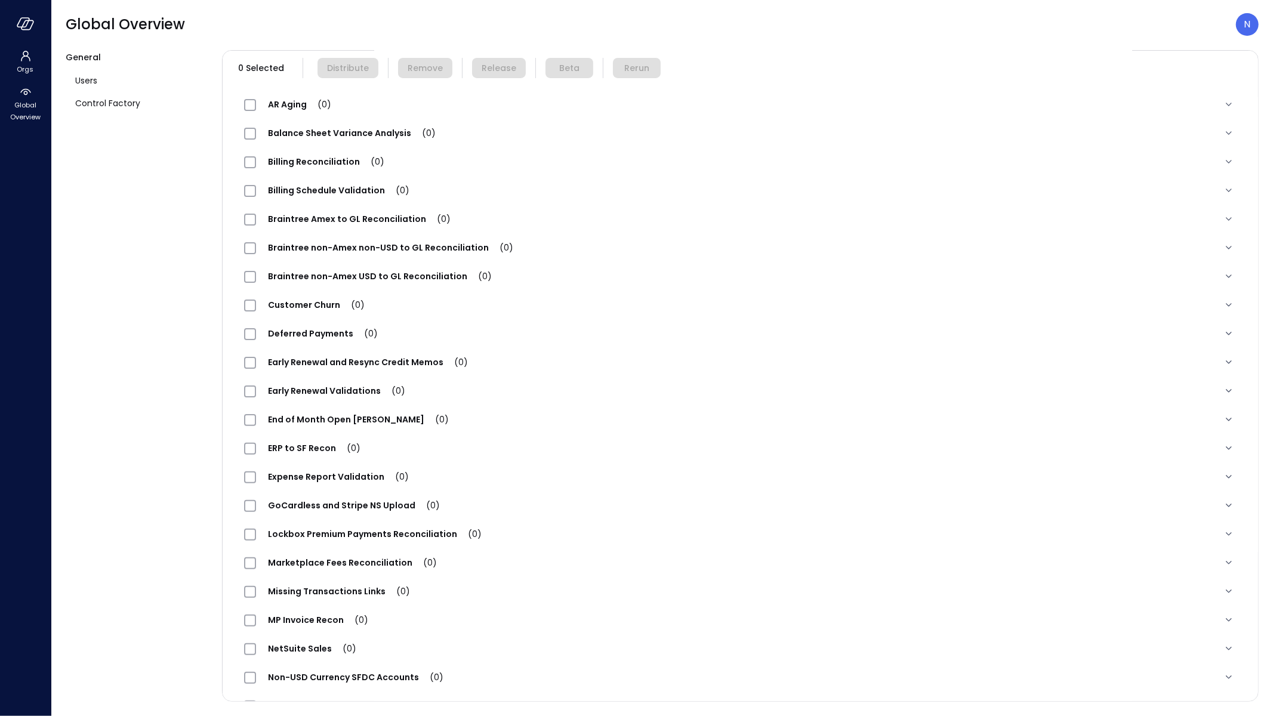
scroll to position [158, 0]
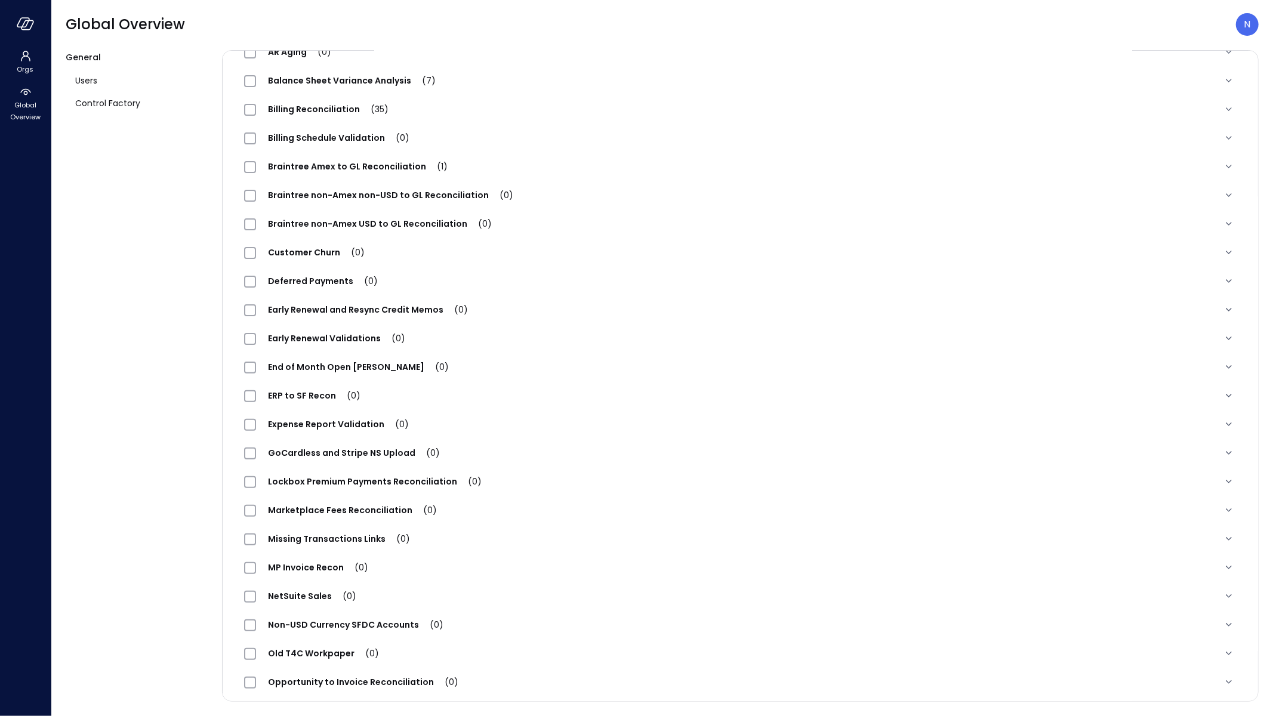
click at [322, 427] on span "Expense Report Validation (0)" at bounding box center [338, 424] width 165 height 12
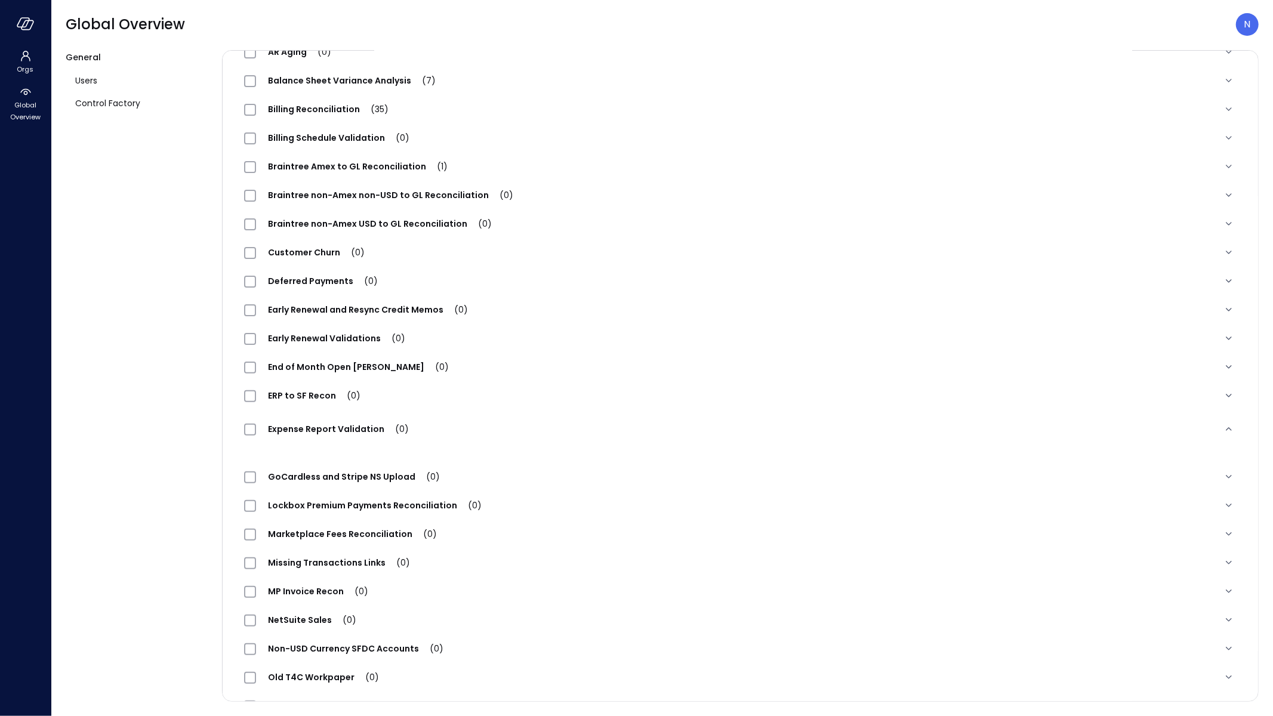
click at [571, 389] on div "ERP to SF Recon (0)" at bounding box center [725, 396] width 963 height 14
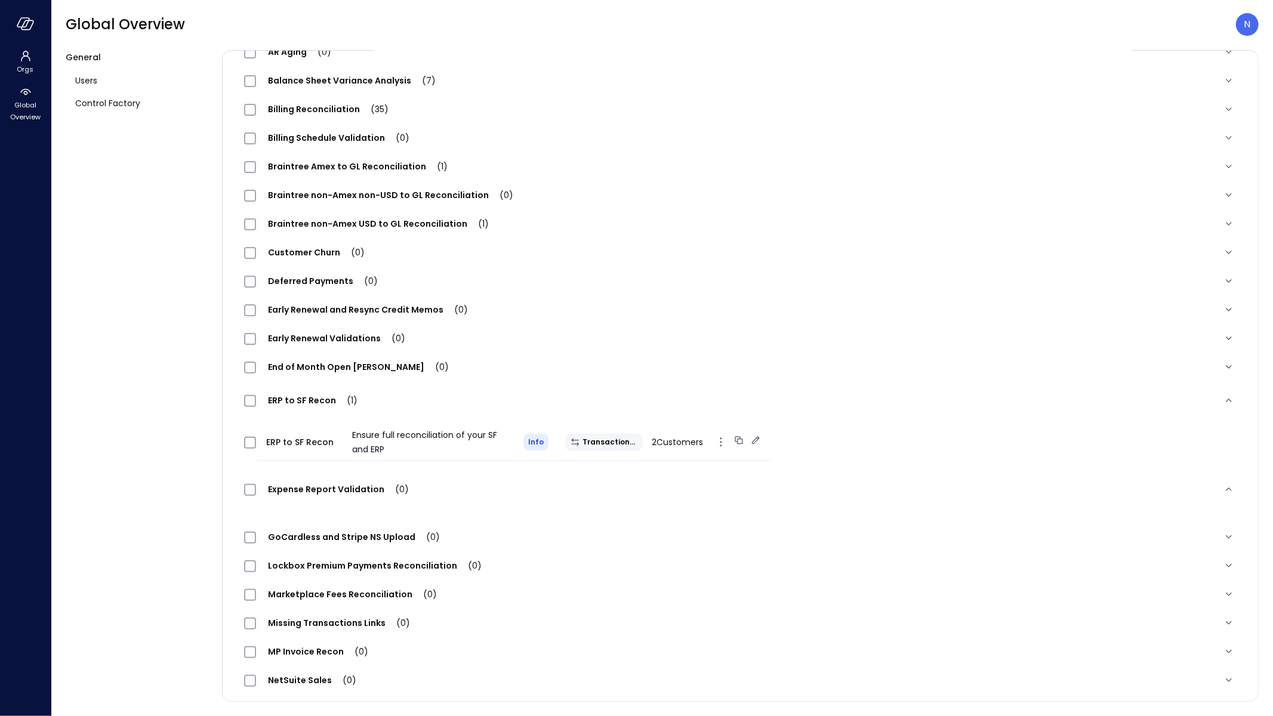
click at [339, 449] on div "ERP to SF Recon Ensure full reconciliation of your SF and ERP Info Transactiona…" at bounding box center [514, 442] width 514 height 36
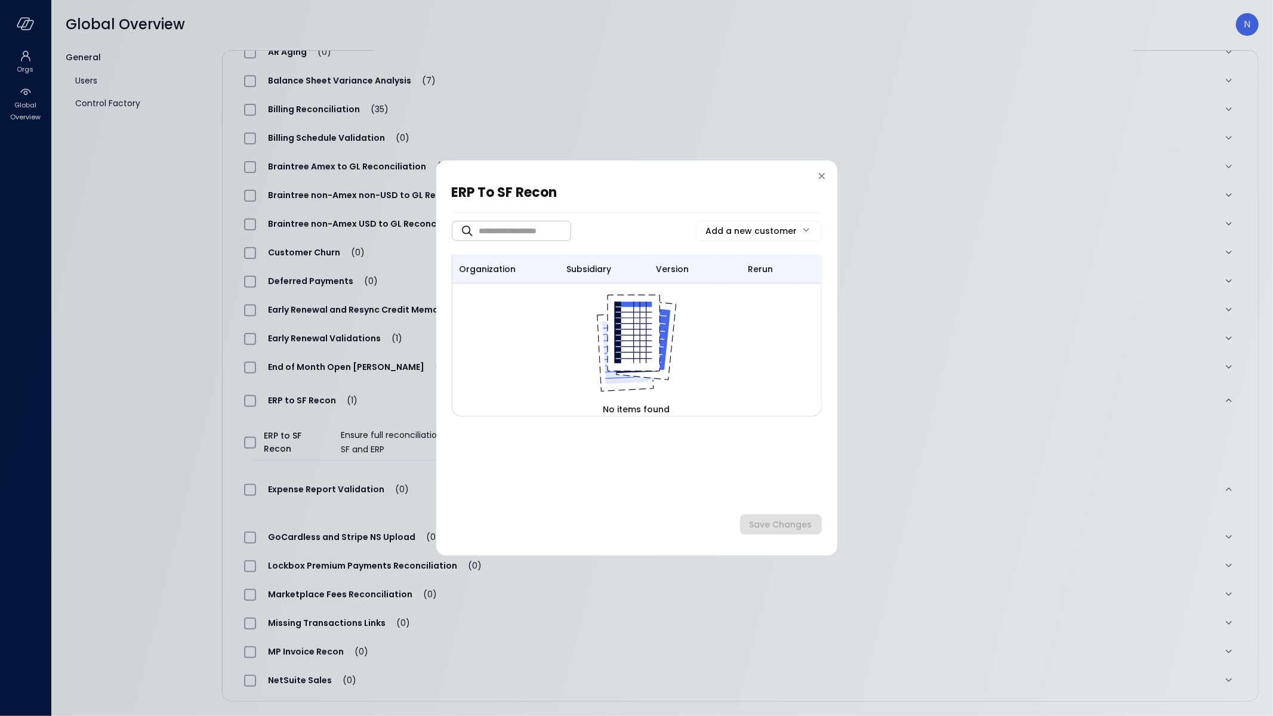
click at [812, 182] on div "ERP to SF Recon ​ ​ Add a new customer organization subsidiary version rerun No…" at bounding box center [637, 361] width 370 height 358
click at [817, 178] on icon at bounding box center [822, 176] width 12 height 12
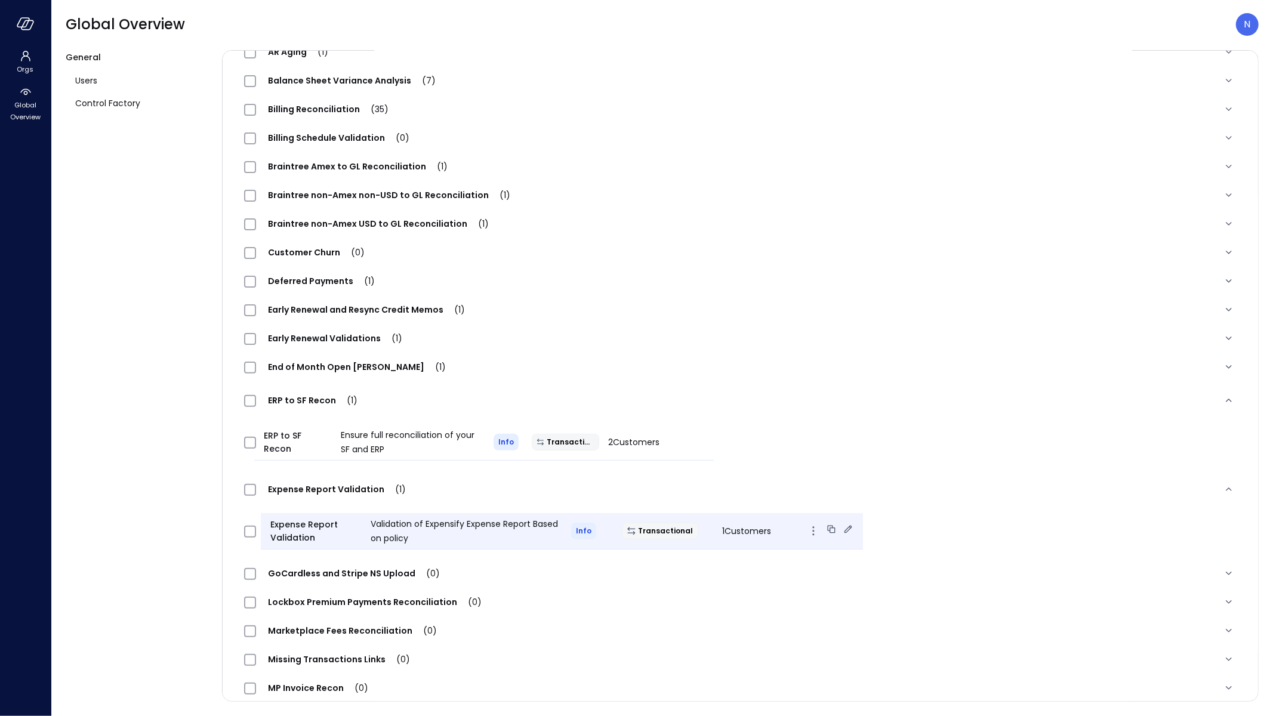
click at [352, 534] on span "Expense Report Validation" at bounding box center [315, 531] width 91 height 26
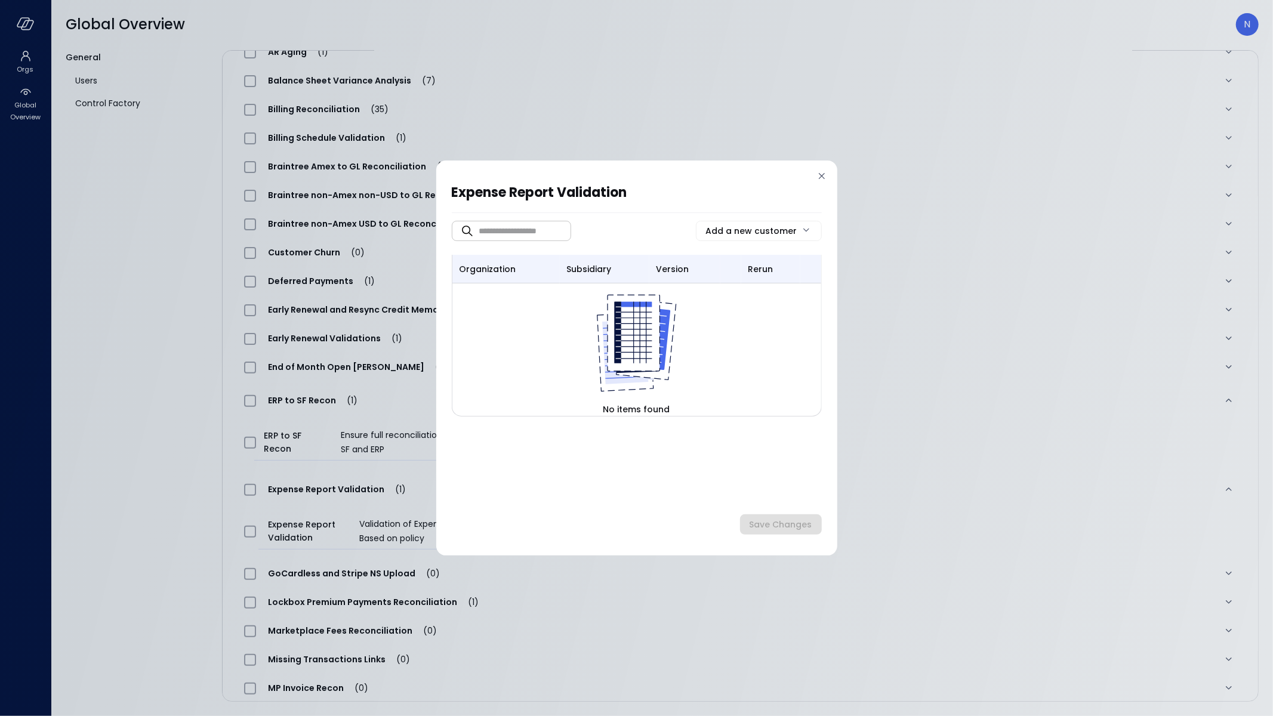
click at [824, 175] on icon at bounding box center [822, 176] width 12 height 12
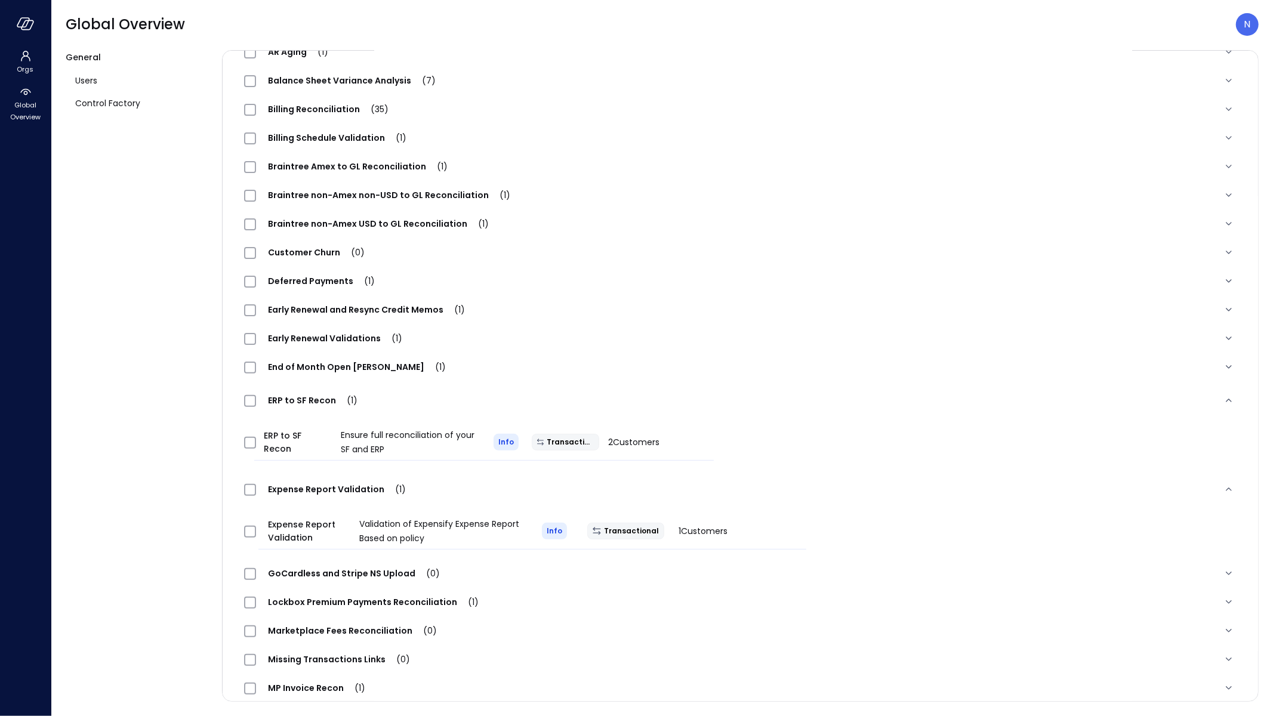
click at [38, 27] on div at bounding box center [25, 24] width 51 height 48
click at [29, 25] on icon "button" at bounding box center [26, 23] width 18 height 13
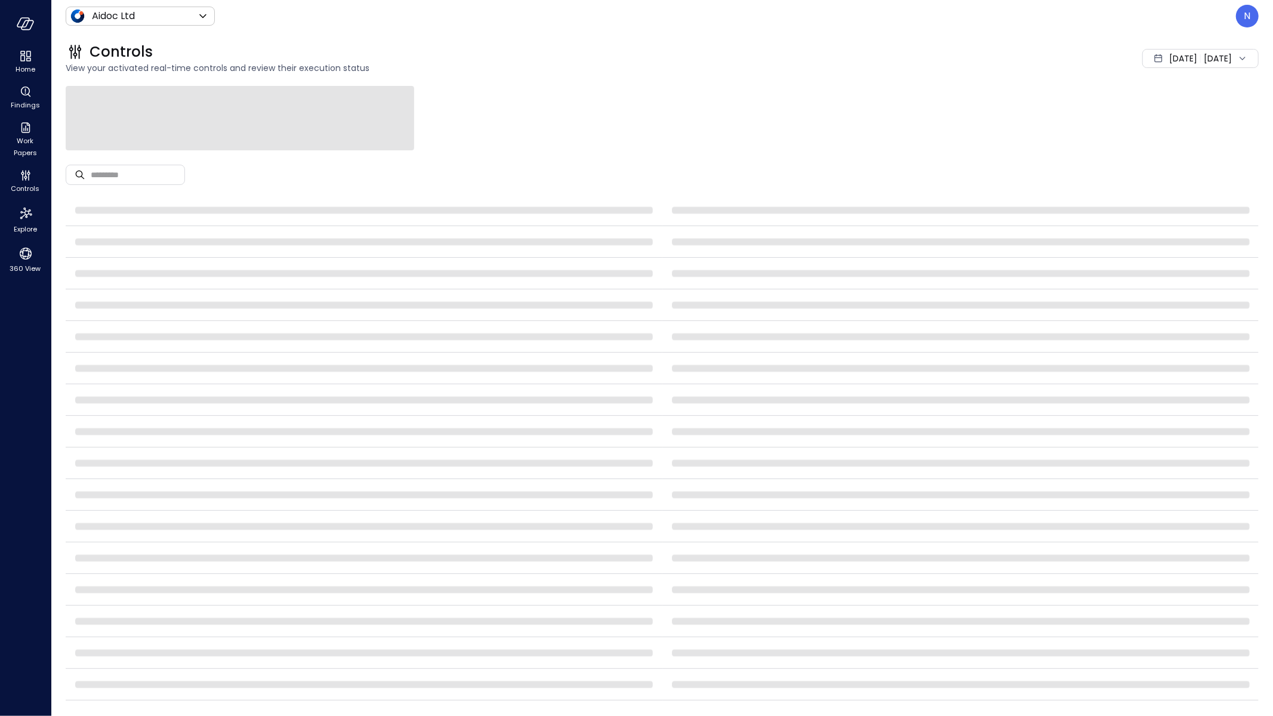
click at [150, 36] on div "Controls View your activated real-time controls and review their execution stat…" at bounding box center [655, 58] width 1208 height 53
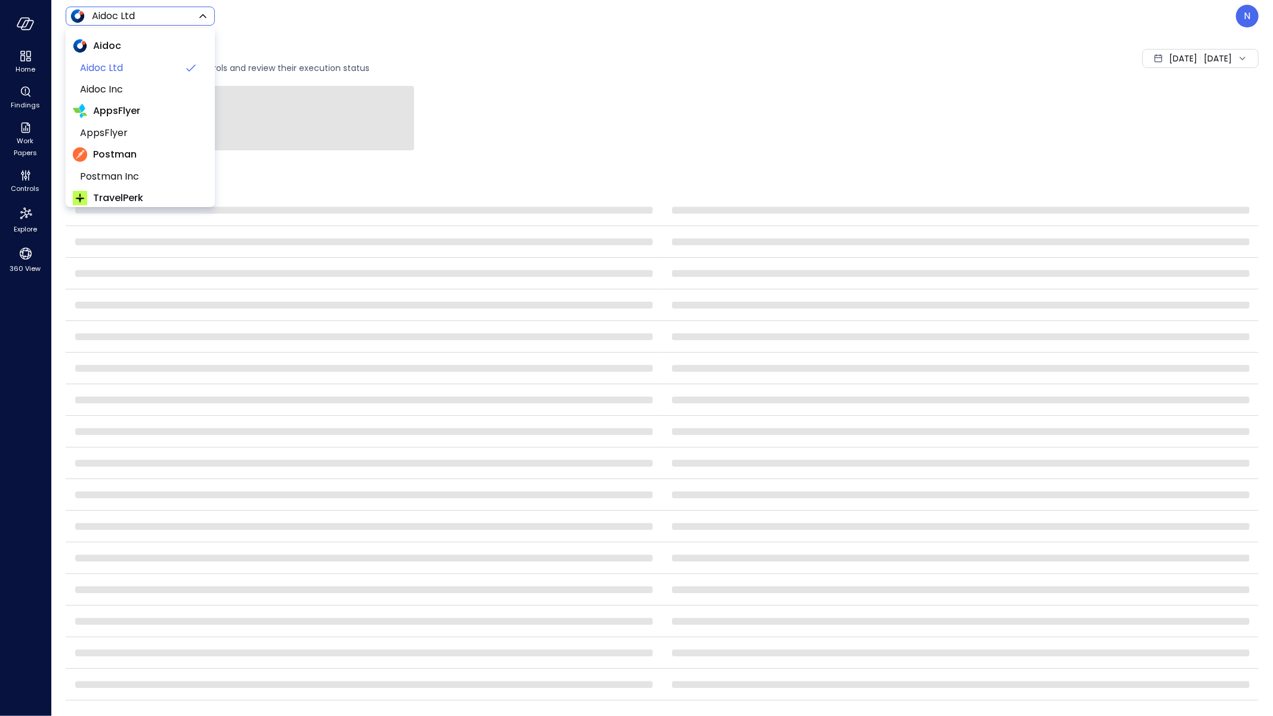
click at [156, 19] on body "Home Findings Work Papers Controls Explore 360 View Aidoc Ltd ****** ​ N Contro…" at bounding box center [636, 358] width 1273 height 716
click at [125, 105] on span "Wiz US" at bounding box center [139, 103] width 118 height 14
type input "******"
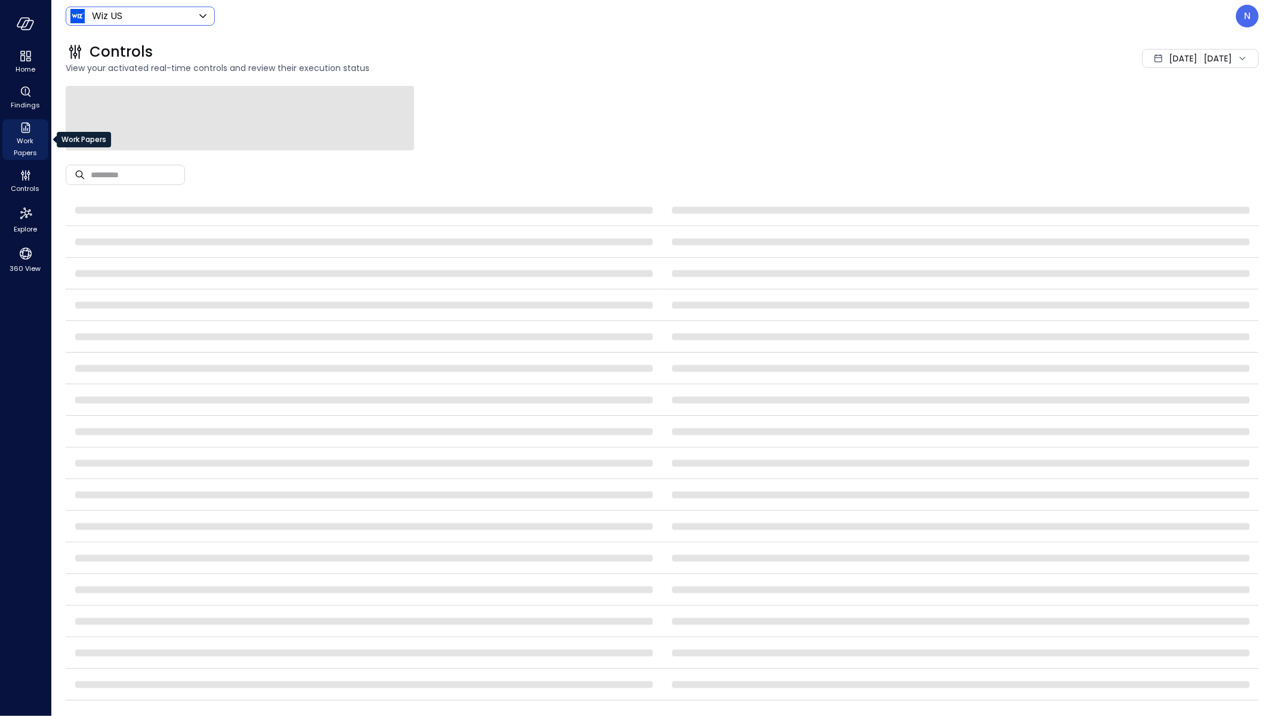
click at [32, 147] on span "Work Papers" at bounding box center [25, 147] width 36 height 24
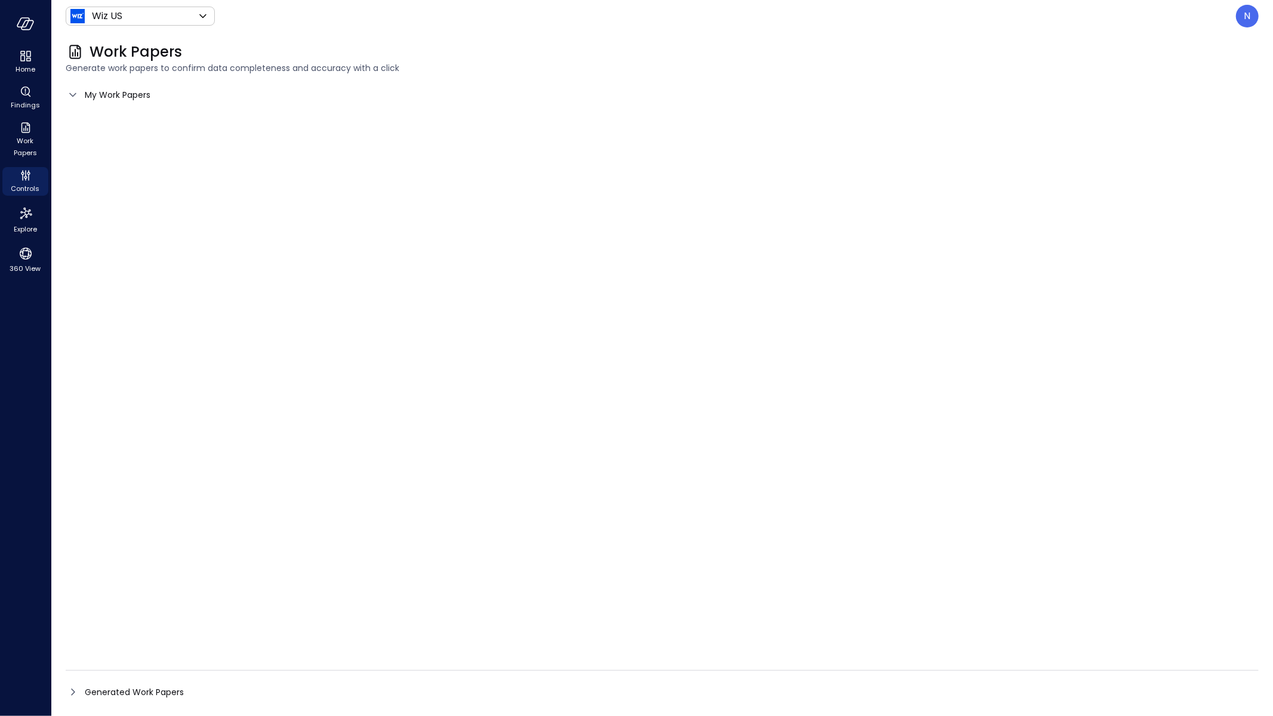
click at [138, 94] on span "My Work Papers" at bounding box center [118, 94] width 66 height 13
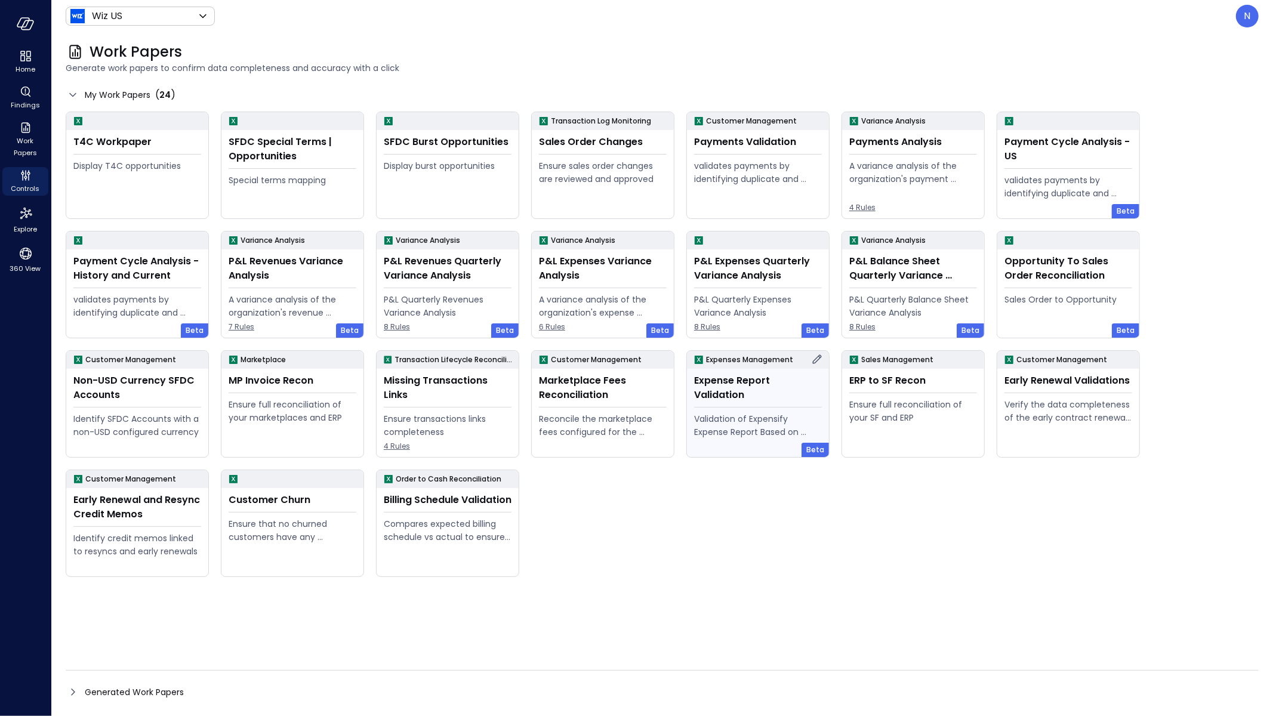
click at [782, 412] on div "Validation of Expensify Expense Report Based on policy" at bounding box center [758, 425] width 128 height 26
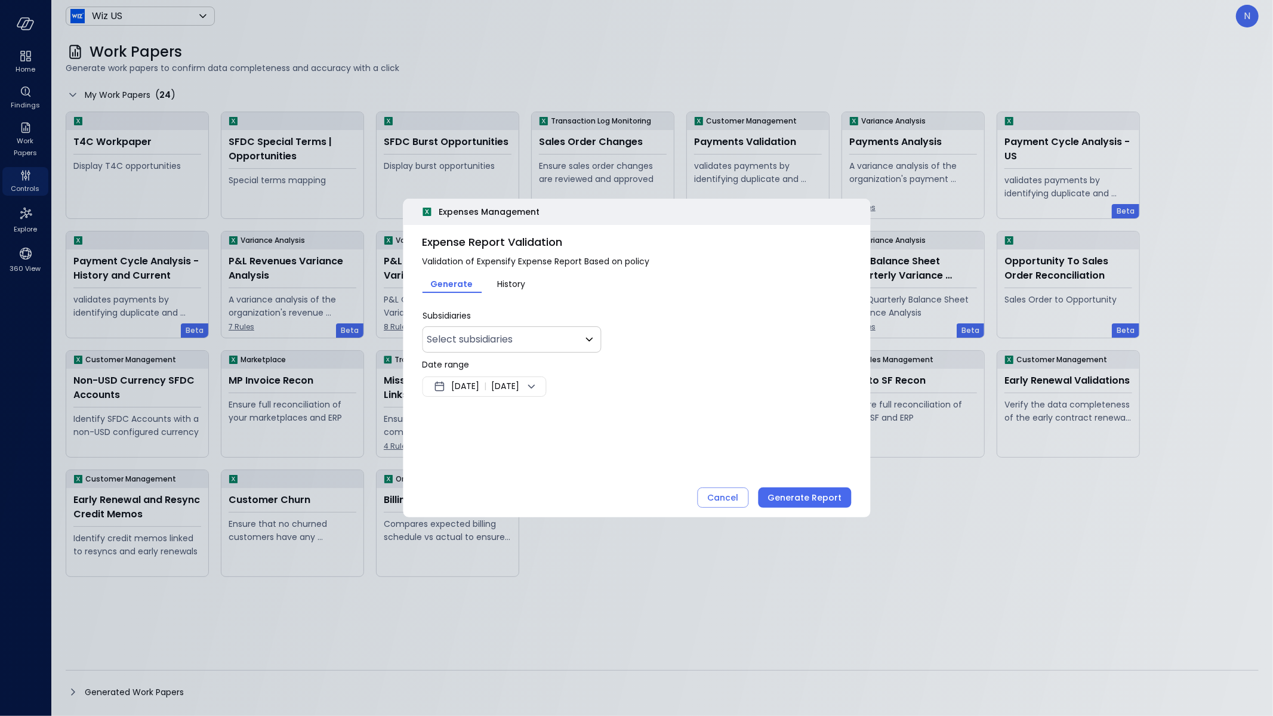
type input "**"
click at [479, 389] on span "Aug 4, 2025" at bounding box center [465, 387] width 28 height 14
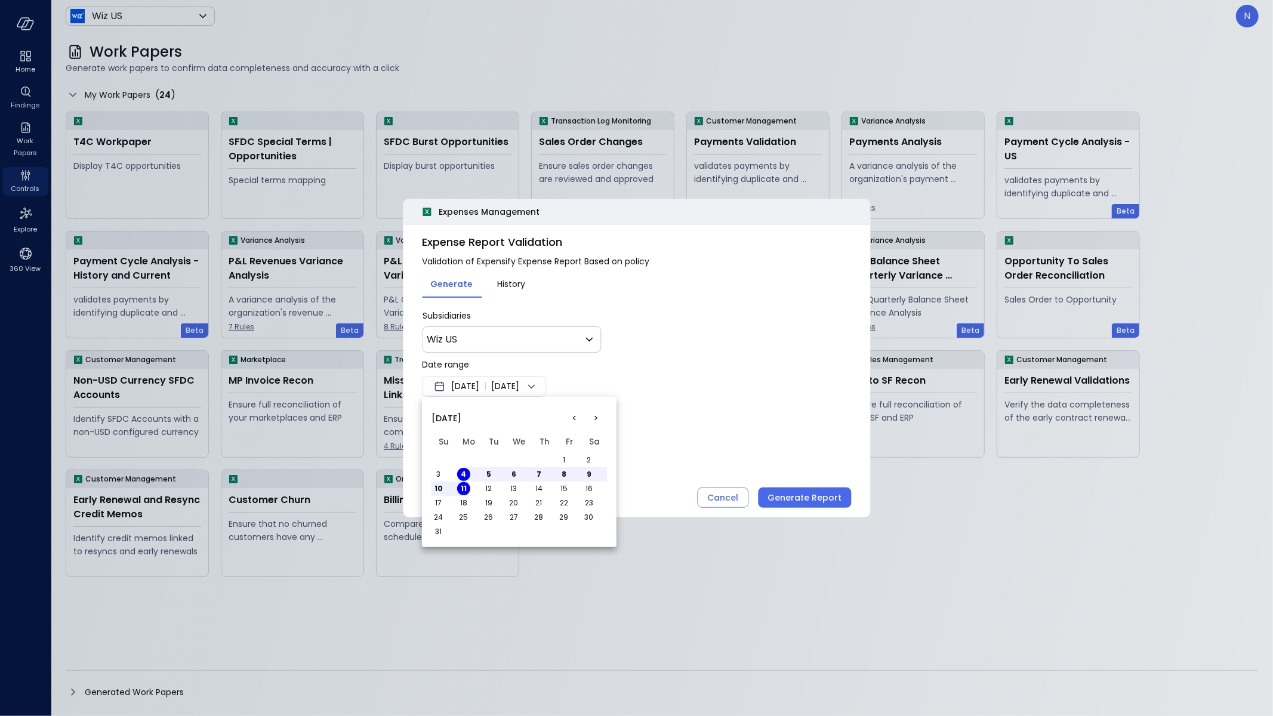
click at [580, 417] on button "<" at bounding box center [574, 418] width 21 height 21
click at [490, 456] on button "1" at bounding box center [488, 460] width 13 height 13
click at [836, 425] on div at bounding box center [636, 358] width 1273 height 716
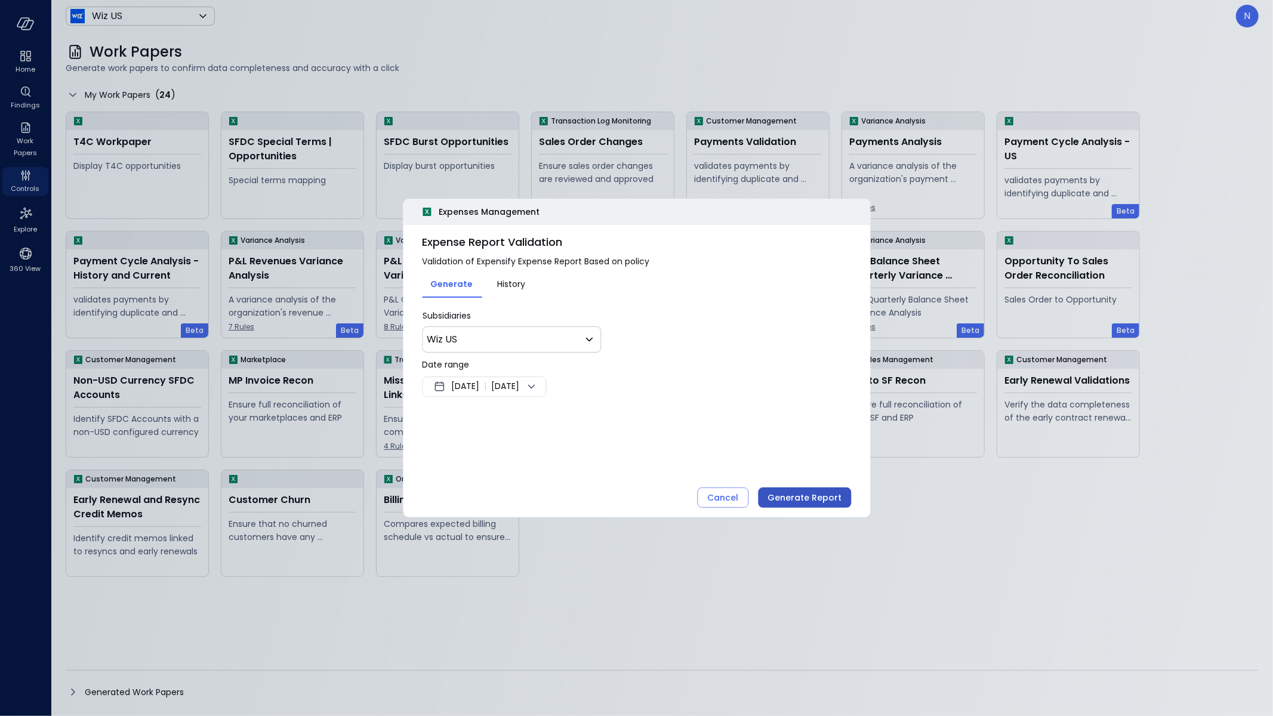
click at [811, 493] on div "Generate Report" at bounding box center [805, 498] width 74 height 15
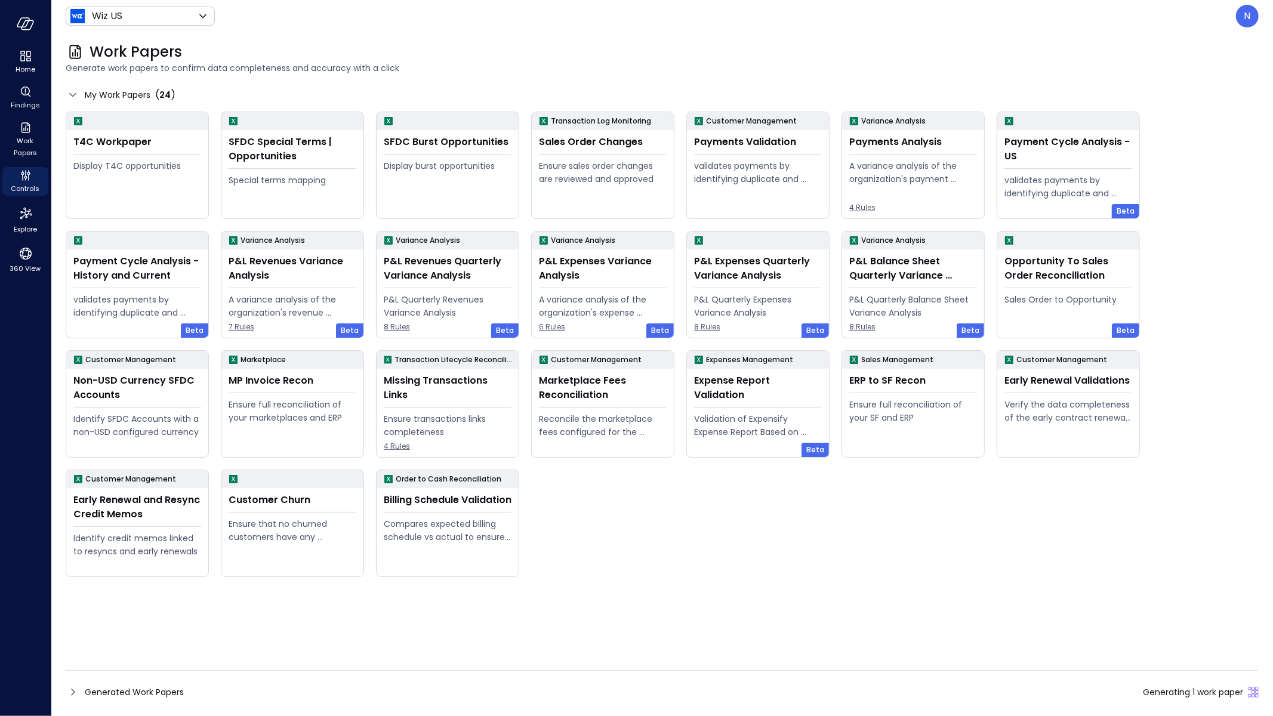
click at [69, 691] on icon at bounding box center [73, 692] width 14 height 14
click at [81, 694] on div "Generated Work Papers ( 214 )" at bounding box center [139, 692] width 146 height 14
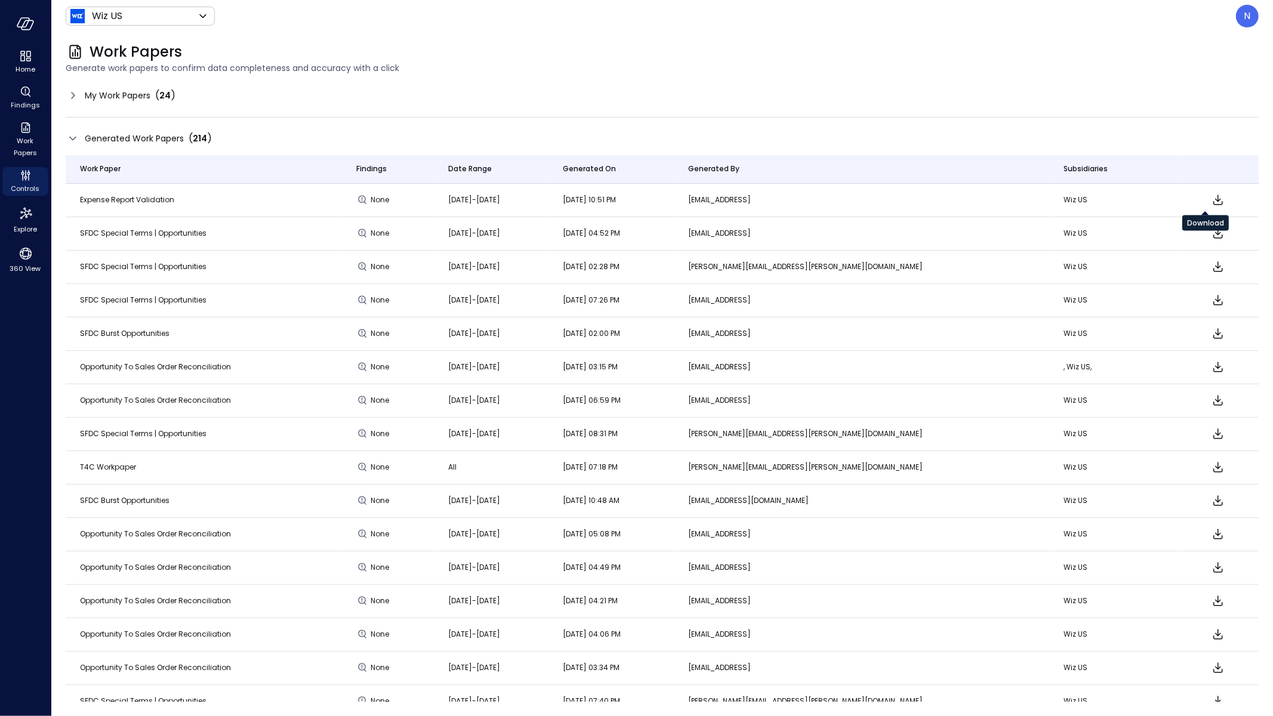
click at [1211, 202] on icon "Download" at bounding box center [1218, 200] width 14 height 14
